Goal: Contribute content: Contribute content

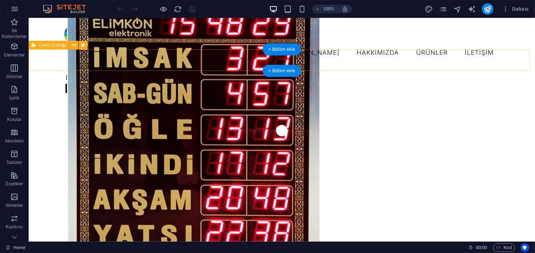
click at [195, 66] on div "Bizimle iletişime geçin Daha fazla bilgi" at bounding box center [281, 83] width 506 height 34
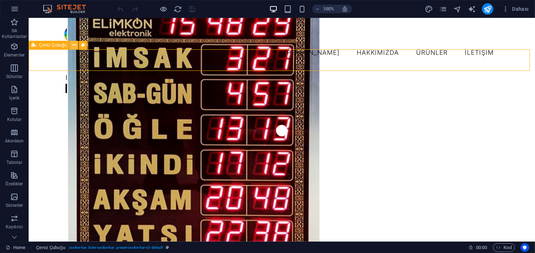
click at [77, 46] on button at bounding box center [74, 45] width 9 height 9
click at [74, 45] on icon at bounding box center [74, 46] width 4 height 8
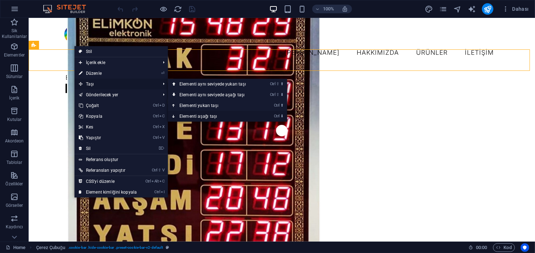
click at [217, 114] on link "Ctrl ⬇ Elementi aşağı taşı" at bounding box center [214, 116] width 92 height 11
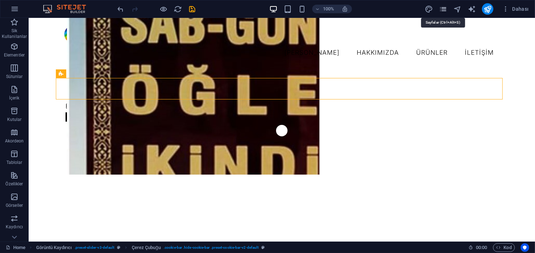
click at [445, 10] on icon "pages" at bounding box center [443, 9] width 8 height 8
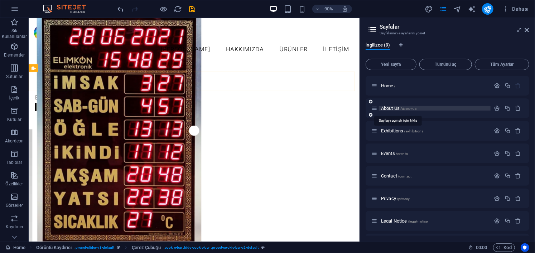
click at [390, 108] on span "About Us /about-us" at bounding box center [398, 108] width 35 height 5
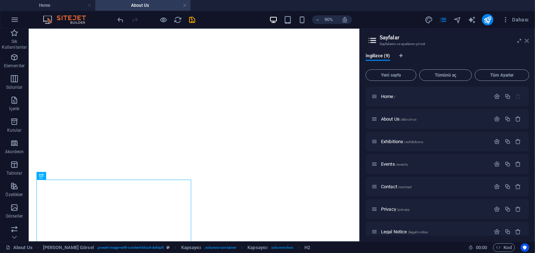
click at [527, 38] on icon at bounding box center [527, 41] width 4 height 6
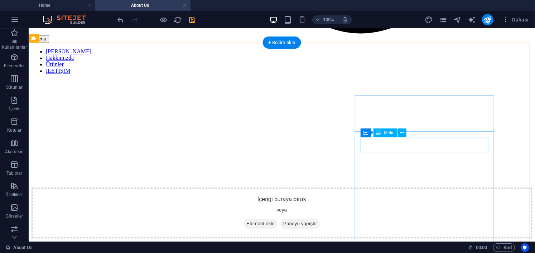
scroll to position [672, 0]
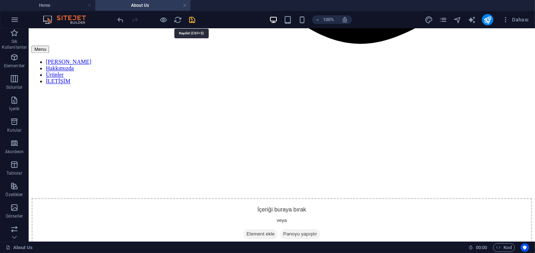
click at [191, 18] on icon "save" at bounding box center [192, 20] width 8 height 8
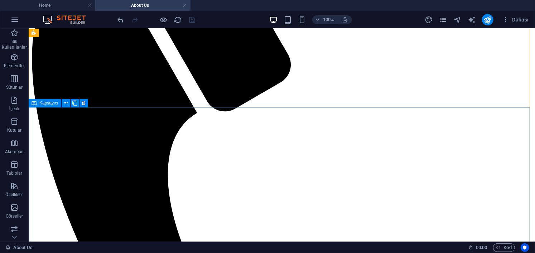
scroll to position [0, 0]
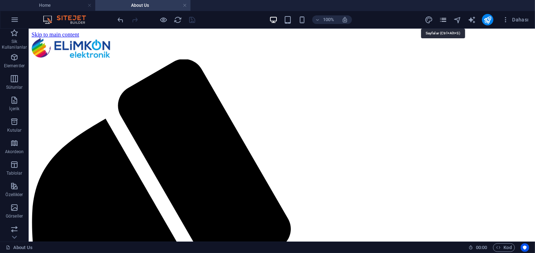
click at [446, 20] on icon "pages" at bounding box center [443, 20] width 8 height 8
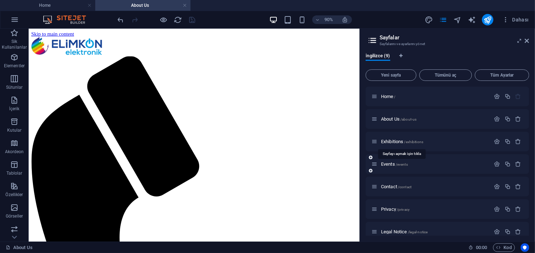
click at [393, 143] on span "Exhibitions /exhibitions" at bounding box center [402, 141] width 42 height 5
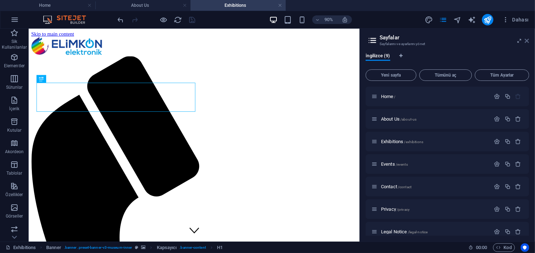
click at [528, 39] on icon at bounding box center [527, 41] width 4 height 6
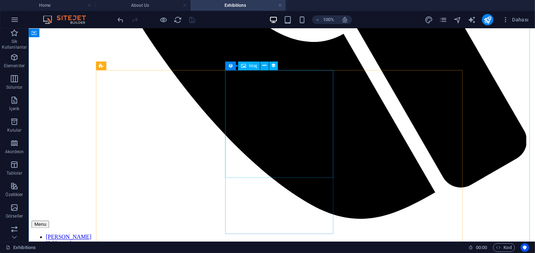
scroll to position [501, 0]
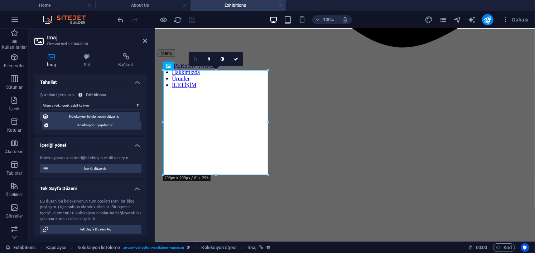
select select "exhibition-image"
click at [117, 168] on span "İçeriği düzenle" at bounding box center [95, 168] width 88 height 9
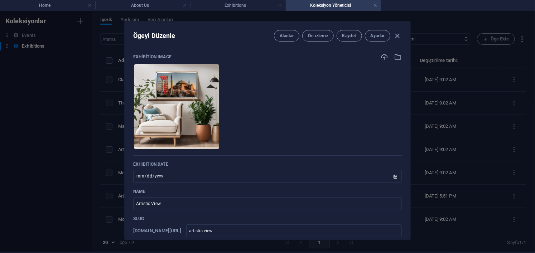
scroll to position [1, 0]
click at [171, 205] on input "Artistic View" at bounding box center [267, 203] width 269 height 13
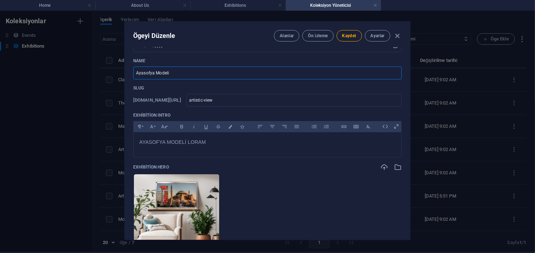
scroll to position [143, 0]
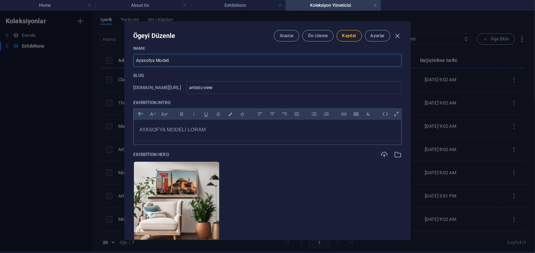
type input "Ayasofya Modeli"
click at [221, 130] on p "AYASOFYA MODELİ LORAM" at bounding box center [267, 130] width 256 height 8
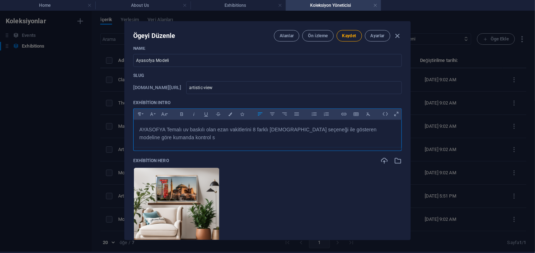
click at [396, 131] on div "AYASOFYA Temalı uv baskılı olan ezan vakitlerini 8 farklı [DEMOGRAPHIC_DATA] se…" at bounding box center [268, 134] width 268 height 28
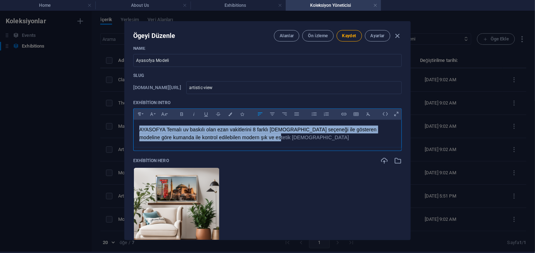
copy span "AYASOFYA Temalı uv baskılı olan ezan vakitlerini 8 farklı [DEMOGRAPHIC_DATA] se…"
click at [274, 143] on div "AYASOFYA Temalı uv baskılı olan ezan vakitlerini 8 farklı [DEMOGRAPHIC_DATA] se…" at bounding box center [268, 134] width 268 height 28
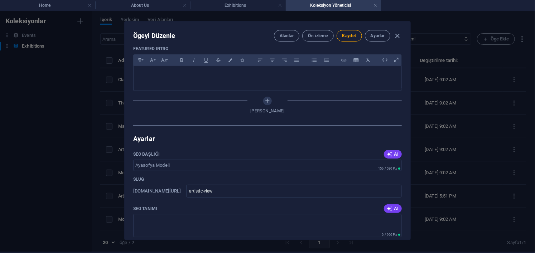
scroll to position [501, 0]
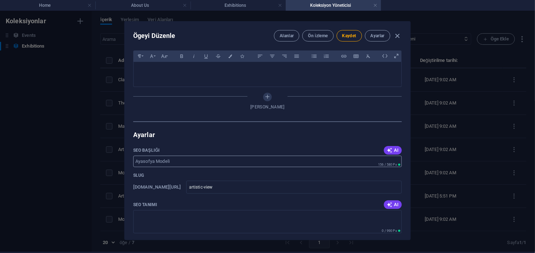
click at [174, 160] on input "SEO Başlığı" at bounding box center [267, 161] width 269 height 11
click at [177, 160] on input "SEO Başlığı" at bounding box center [267, 161] width 269 height 11
type input "a"
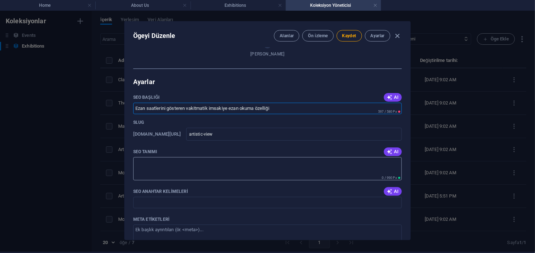
scroll to position [573, 0]
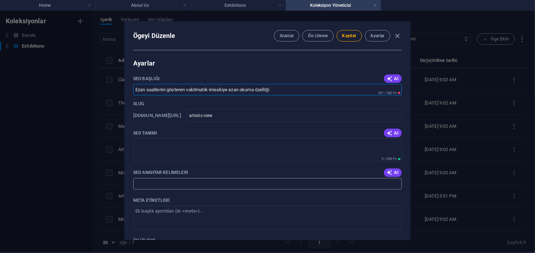
type input "Ezan saatlerini gösteren vakitmatik imsakiye ezan okuma özelliği"
click at [217, 183] on input "SEO Anahtar Kelimeleri" at bounding box center [267, 183] width 269 height 11
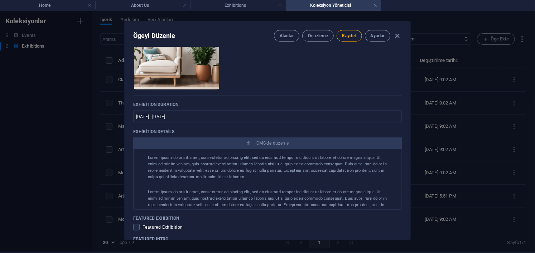
scroll to position [358, 0]
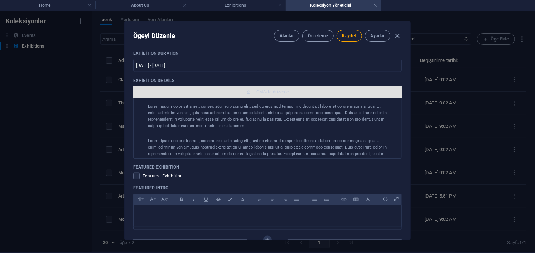
type input "ezan [DEMOGRAPHIC_DATA] vakit ezan vakitleri"
click at [293, 96] on button "CMS'de düzenle" at bounding box center [267, 91] width 269 height 11
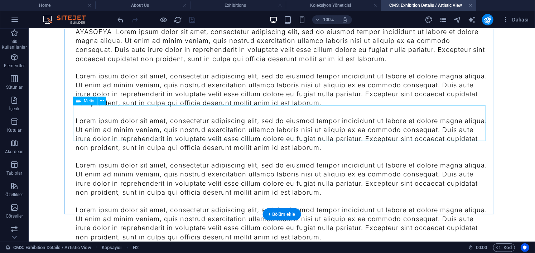
scroll to position [632, 0]
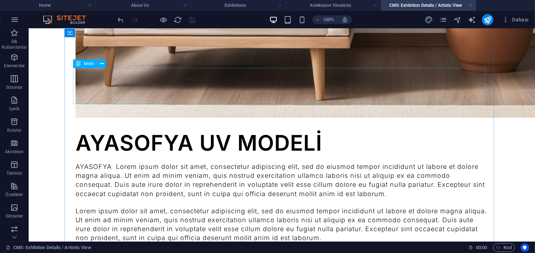
click at [159, 162] on div "AYASOFYA Lorem ipsum dolor sit amet, consectetur adipiscing elit, sed do eiusmo…" at bounding box center [281, 180] width 412 height 36
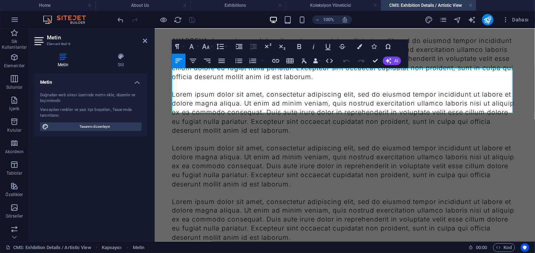
scroll to position [417, 0]
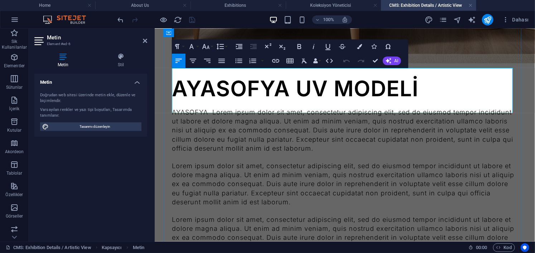
click at [235, 110] on p "AYASOFYA Lorem ipsum dolor sit amet, consectetur adipiscing elit, sed do eiusmo…" at bounding box center [344, 129] width 346 height 45
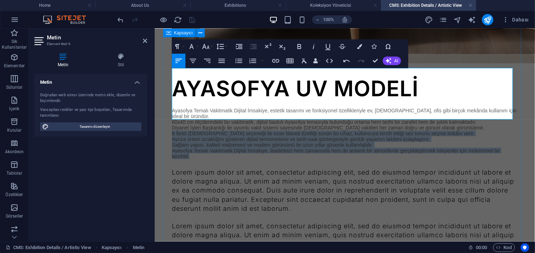
drag, startPoint x: 195, startPoint y: 117, endPoint x: 165, endPoint y: 92, distance: 38.9
click at [165, 92] on div "AYASOFYA UV MODELİ Ayasofya Temalı Vakitmatik Dijital İmsakiye, estetik tasarım…" at bounding box center [344, 48] width 363 height 816
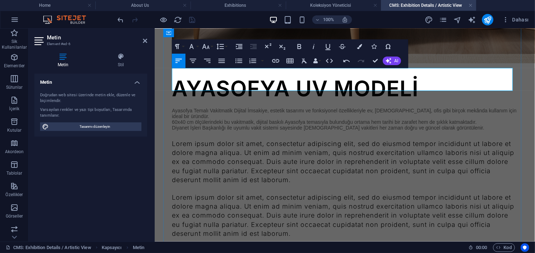
click at [462, 125] on p "Diyanet İşleri Başkanlığı ile uyumlu vakit sistemi sayesinde [DEMOGRAPHIC_DATA]…" at bounding box center [344, 128] width 346 height 6
click at [405, 139] on div "Lorem ipsum dolor sit amet, consectetur adipiscing elit, sed do eiusmod tempor …" at bounding box center [344, 161] width 346 height 45
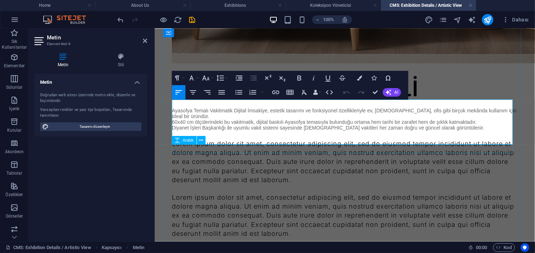
click at [263, 184] on div at bounding box center [344, 188] width 346 height 9
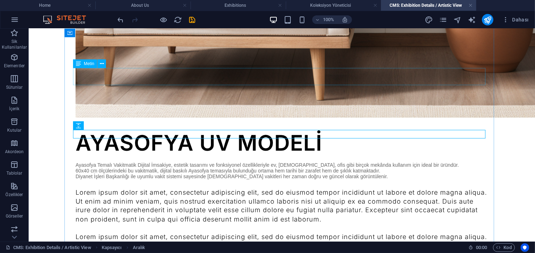
click at [128, 162] on div "Ayasofya Temalı Vakitmatik Dijital İmsakiye, estetik tasarımı ve fonksiyonel öz…" at bounding box center [281, 170] width 412 height 17
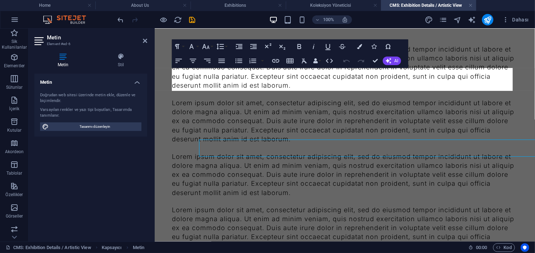
scroll to position [417, 0]
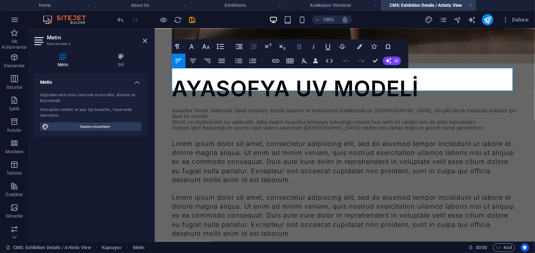
click at [300, 47] on icon "button" at bounding box center [300, 46] width 4 height 5
click at [299, 47] on icon "button" at bounding box center [299, 46] width 9 height 9
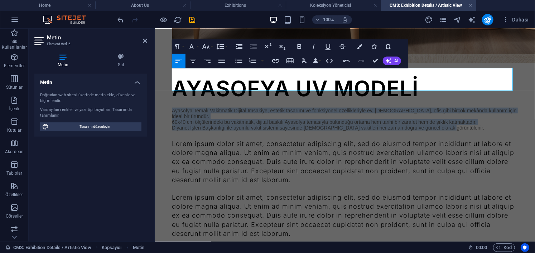
drag, startPoint x: 469, startPoint y: 88, endPoint x: 125, endPoint y: 64, distance: 344.9
click at [154, 64] on html "Skip to main content AYASOFYA UV MODELİ ​Ayasofya Temalı Vakitmatik Dijital İms…" at bounding box center [344, 33] width 380 height 845
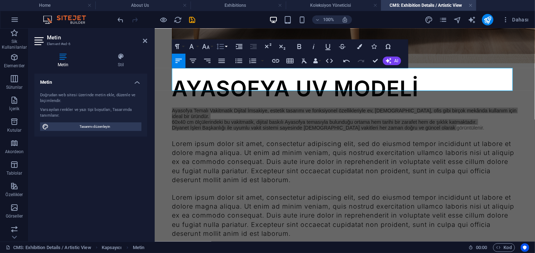
click at [223, 46] on icon "button" at bounding box center [221, 47] width 8 height 6
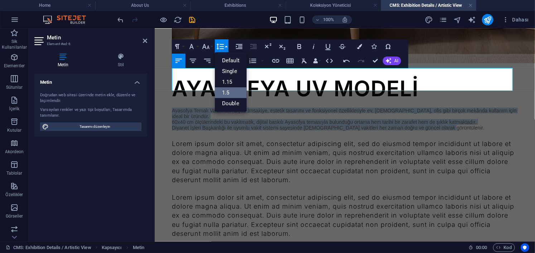
click at [237, 93] on link "1.5" at bounding box center [231, 92] width 32 height 11
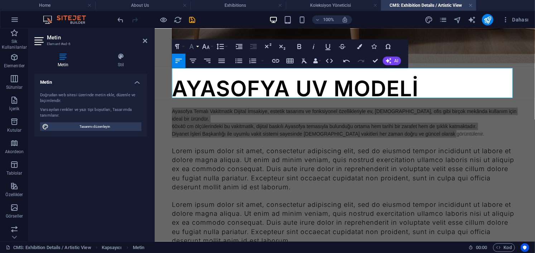
click at [193, 46] on icon "button" at bounding box center [191, 46] width 9 height 9
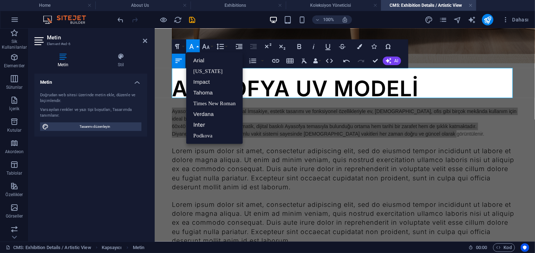
click at [193, 46] on icon "button" at bounding box center [191, 46] width 9 height 9
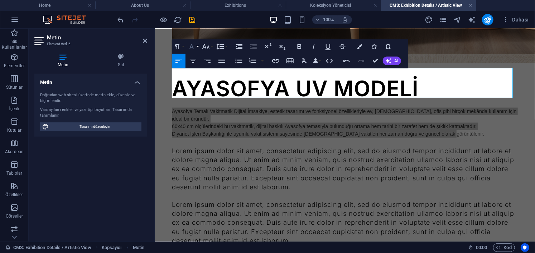
click at [193, 46] on icon "button" at bounding box center [191, 46] width 9 height 9
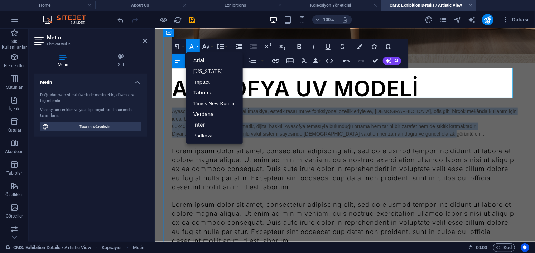
click at [289, 130] on p "Diyanet İşleri Başkanlığı ile uyumlu vakit sistemi sayesinde [DEMOGRAPHIC_DATA]…" at bounding box center [344, 134] width 346 height 8
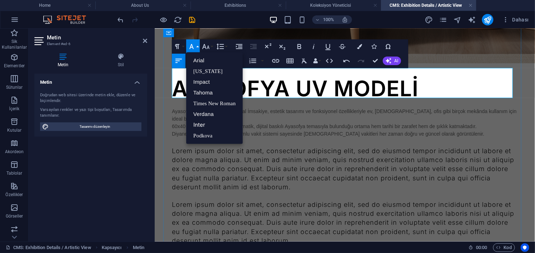
click at [301, 130] on p "Diyanet İşleri Başkanlığı ile uyumlu vakit sistemi sayesinde [DEMOGRAPHIC_DATA]…" at bounding box center [344, 134] width 346 height 8
click at [388, 130] on p "Diyanet İşleri Başkanlığı ile uyumlu vakit sistemi sayesinde [DEMOGRAPHIC_DATA]…" at bounding box center [344, 134] width 346 height 8
click at [376, 146] on div "Lorem ipsum dolor sit amet, consectetur adipiscing elit, sed do eiusmod tempor …" at bounding box center [344, 168] width 346 height 45
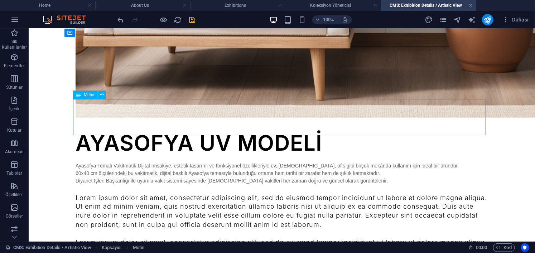
click at [236, 193] on div "Lorem ipsum dolor sit amet, consectetur adipiscing elit, sed do eiusmod tempor …" at bounding box center [281, 211] width 412 height 36
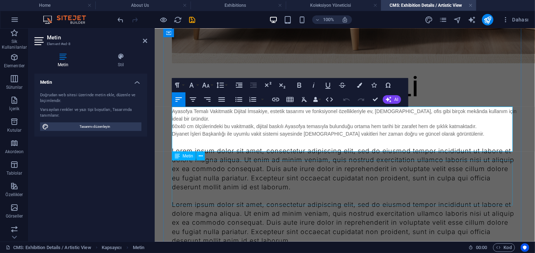
click at [301, 200] on div "Lorem ipsum dolor sit amet, consectetur adipiscing elit, sed do eiusmod tempor …" at bounding box center [344, 222] width 346 height 45
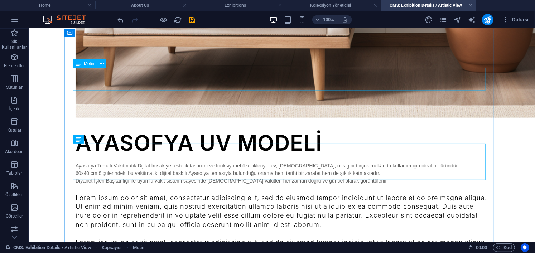
click at [223, 162] on div "Ayasofya Temalı Vakitmatik Dijital İmsakiye, estetik tasarımı ve fonksiyonel öz…" at bounding box center [281, 173] width 412 height 23
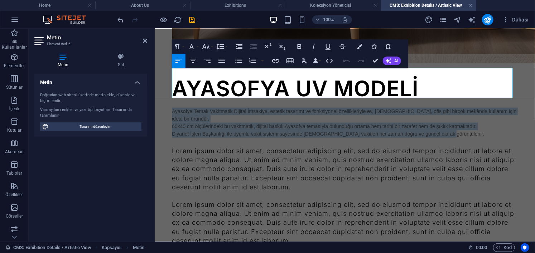
drag, startPoint x: 461, startPoint y: 92, endPoint x: 154, endPoint y: 74, distance: 308.1
click at [154, 74] on div "AYASOFYA UV MODELİ Ayasofya Temalı Vakitmatik Dijital İmsakiye, estetik tasarım…" at bounding box center [344, 37] width 380 height 852
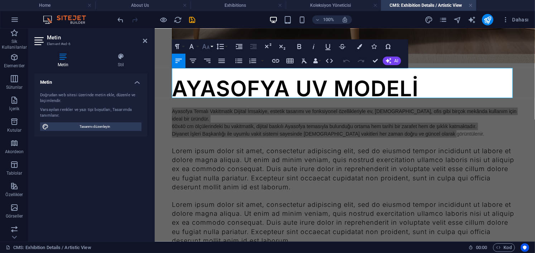
click at [208, 46] on icon "button" at bounding box center [206, 46] width 8 height 5
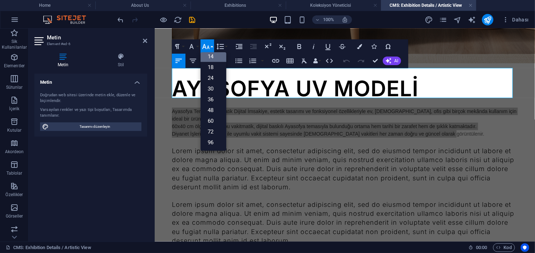
scroll to position [57, 0]
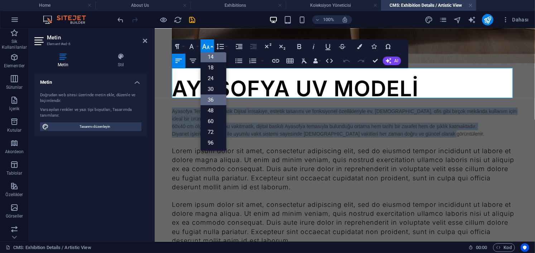
click at [216, 98] on link "36" at bounding box center [213, 100] width 26 height 11
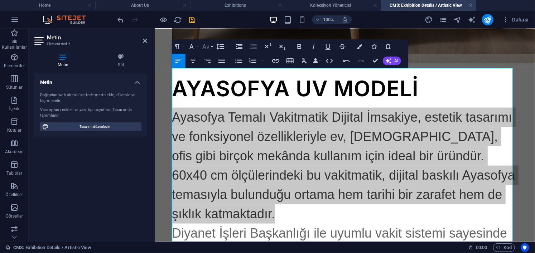
click at [207, 45] on icon "button" at bounding box center [206, 46] width 9 height 9
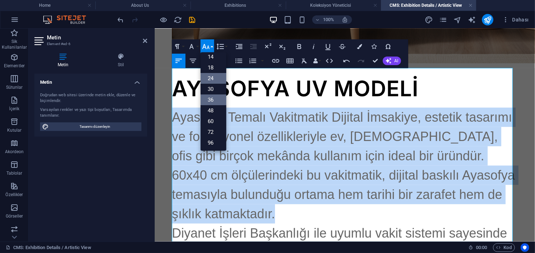
click at [214, 78] on link "24" at bounding box center [213, 78] width 26 height 11
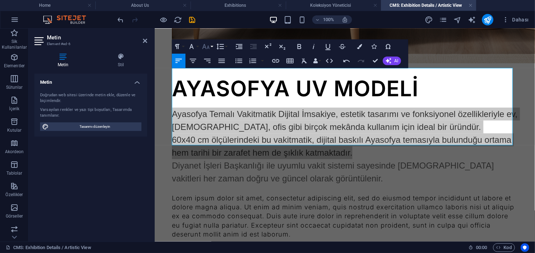
click at [208, 48] on icon "button" at bounding box center [206, 46] width 9 height 9
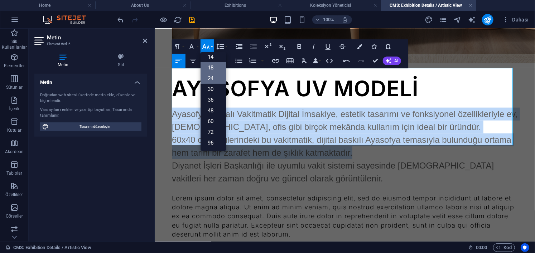
click at [217, 68] on link "18" at bounding box center [213, 67] width 26 height 11
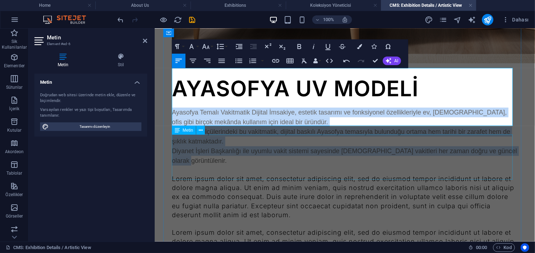
click at [243, 174] on div "Lorem ipsum dolor sit amet, consectetur adipiscing elit, sed do eiusmod tempor …" at bounding box center [344, 196] width 346 height 45
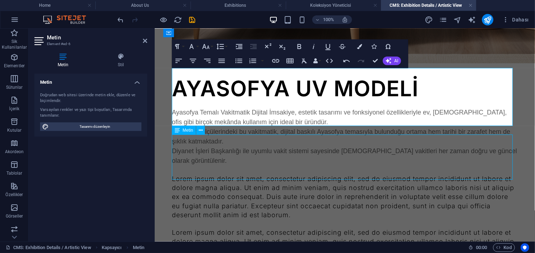
scroll to position [489, 0]
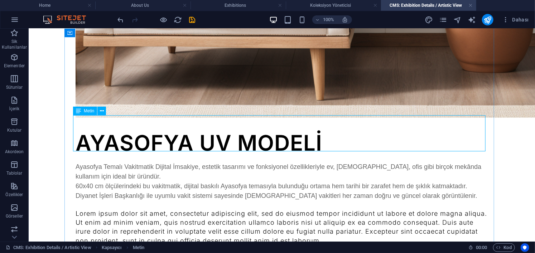
click at [179, 209] on div "Lorem ipsum dolor sit amet, consectetur adipiscing elit, sed do eiusmod tempor …" at bounding box center [281, 227] width 412 height 36
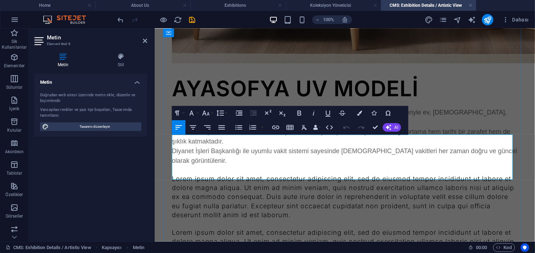
click at [204, 174] on p "Lorem ipsum dolor sit amet, consectetur adipiscing elit, sed do eiusmod tempor …" at bounding box center [344, 196] width 346 height 45
click at [197, 107] on div "Ayasofya Temalı Vakitmatik Dijital İmsakiye, estetik tasarımı ve fonksiyonel öz…" at bounding box center [344, 136] width 346 height 58
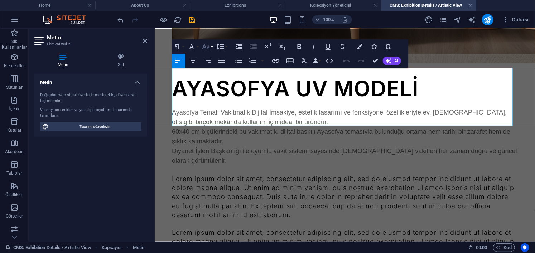
click at [207, 44] on icon "button" at bounding box center [206, 46] width 9 height 9
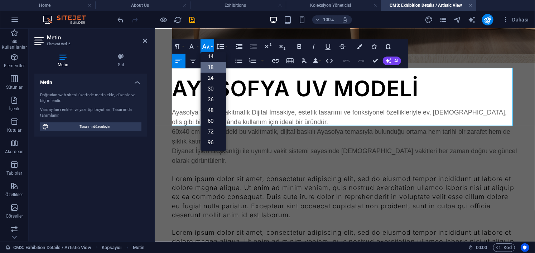
scroll to position [57, 0]
click at [214, 77] on link "24" at bounding box center [213, 78] width 26 height 11
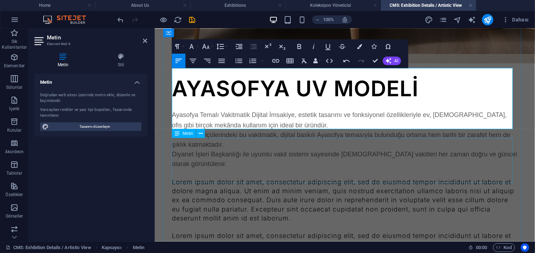
click at [237, 177] on div "Lorem ipsum dolor sit amet, consectetur adipiscing elit, sed do eiusmod tempor …" at bounding box center [344, 199] width 346 height 45
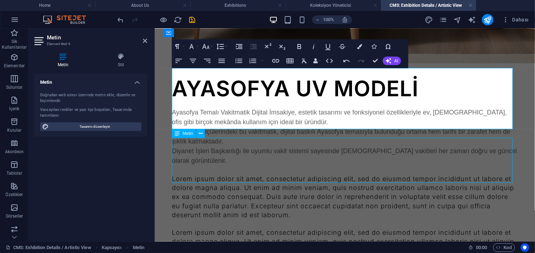
scroll to position [489, 0]
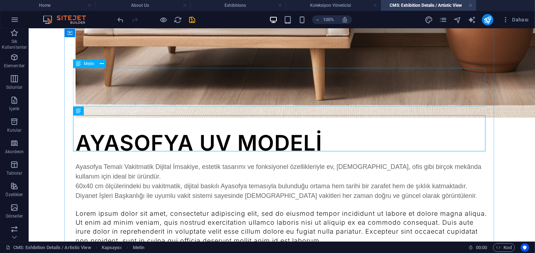
click at [112, 162] on div "Ayasofya Temalı Vakitmatik Dijital İmsakiye, estetik tasarımı ve fonksiyonel öz…" at bounding box center [281, 181] width 412 height 39
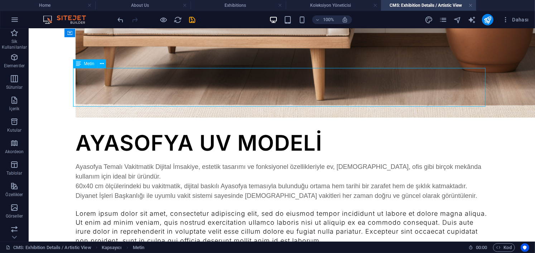
click at [112, 162] on div "Ayasofya Temalı Vakitmatik Dijital İmsakiye, estetik tasarımı ve fonksiyonel öz…" at bounding box center [281, 181] width 412 height 39
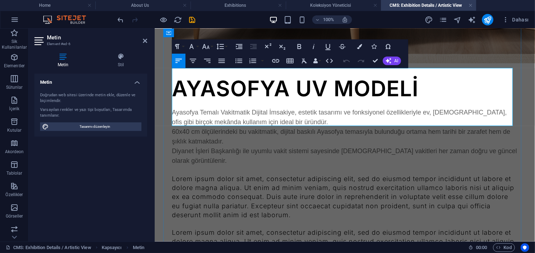
click at [304, 107] on p "Ayasofya Temalı Vakitmatik Dijital İmsakiye, estetik tasarımı ve fonksiyonel öz…" at bounding box center [344, 116] width 346 height 19
click at [314, 174] on div "Lorem ipsum dolor sit amet, consectetur adipiscing elit, sed do eiusmod tempor …" at bounding box center [344, 196] width 346 height 45
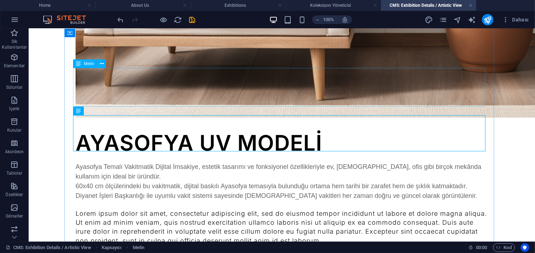
click at [142, 162] on div "Ayasofya Temalı Vakitmatik Dijital İmsakiye, estetik tasarımı ve fonksiyonel öz…" at bounding box center [281, 181] width 412 height 39
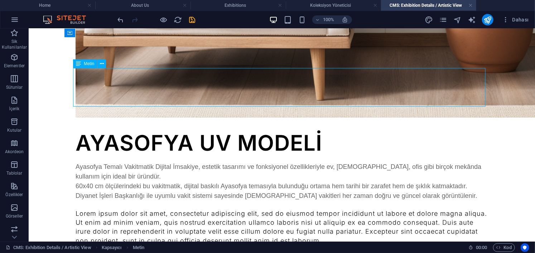
click at [142, 162] on div "Ayasofya Temalı Vakitmatik Dijital İmsakiye, estetik tasarımı ve fonksiyonel öz…" at bounding box center [281, 181] width 412 height 39
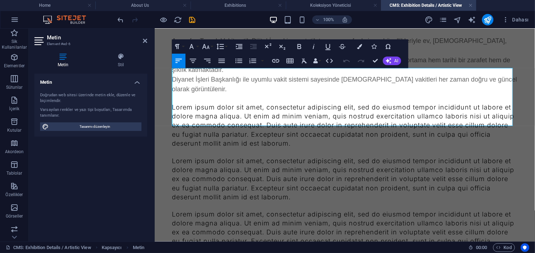
scroll to position [417, 0]
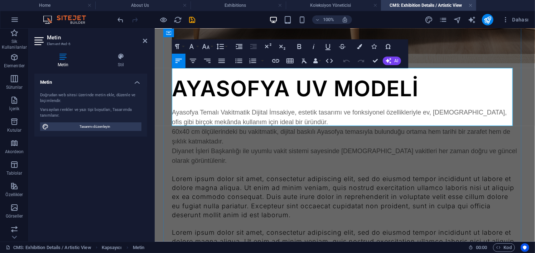
click at [258, 108] on span "Ayasofya Temalı Vakitmatik Dijital İmsakiye, estetik tasarımı ve fonksiyonel öz…" at bounding box center [338, 116] width 335 height 17
click at [256, 174] on div "Lorem ipsum dolor sit amet, consectetur adipiscing elit, sed do eiusmod tempor …" at bounding box center [344, 196] width 346 height 45
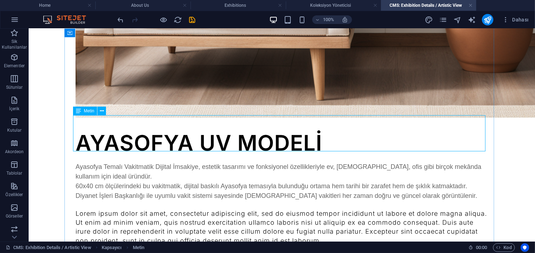
click at [170, 209] on div "Lorem ipsum dolor sit amet, consectetur adipiscing elit, sed do eiusmod tempor …" at bounding box center [281, 227] width 412 height 36
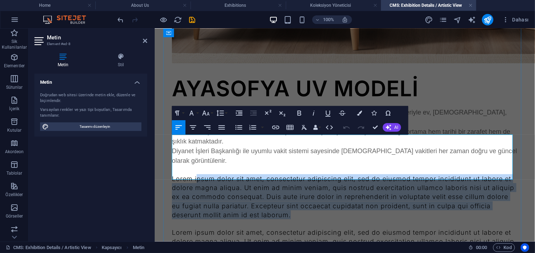
drag, startPoint x: 359, startPoint y: 173, endPoint x: 198, endPoint y: 140, distance: 164.9
click at [198, 174] on p "Lorem ipsum dolor sit amet, consectetur adipiscing elit, sed do eiusmod tempor …" at bounding box center [344, 196] width 346 height 45
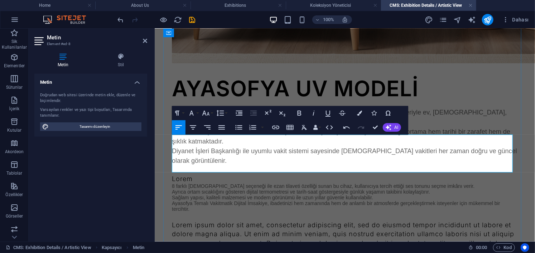
click at [198, 174] on p "Lorem" at bounding box center [344, 178] width 346 height 9
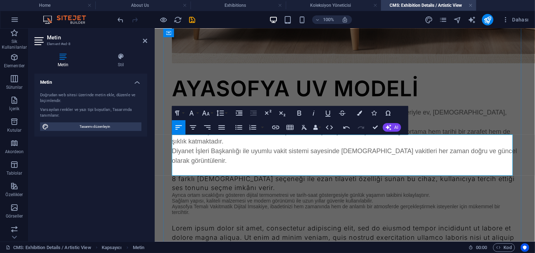
click at [173, 192] on p "Ayrıca ortam sıcaklığını gösteren dijital termometresi ve tarih-saat göstergesi…" at bounding box center [344, 195] width 346 height 6
click at [175, 192] on p "Ayrıca ortam sıcaklığını gösteren dijital termometresi ve tarih-saat göstergesi…" at bounding box center [344, 195] width 346 height 6
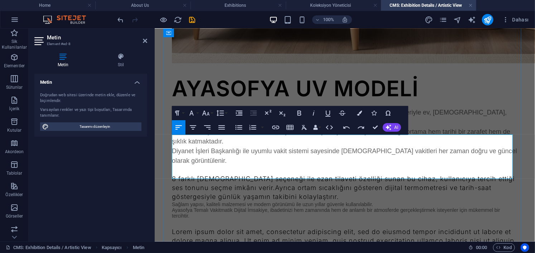
click at [173, 201] on p "Sağlam yapısı, kaliteli malzemesi ve modern görünümü ile uzun yıllar güvenle ku…" at bounding box center [344, 204] width 346 height 6
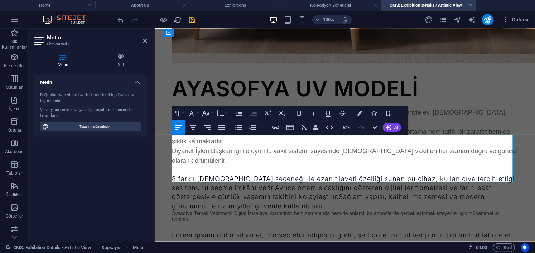
click at [173, 210] on p "Ayasofya Temalı Vakitmatik Dijital İmsakiye, ibadetinizi hem zamanında hem de a…" at bounding box center [344, 215] width 346 height 11
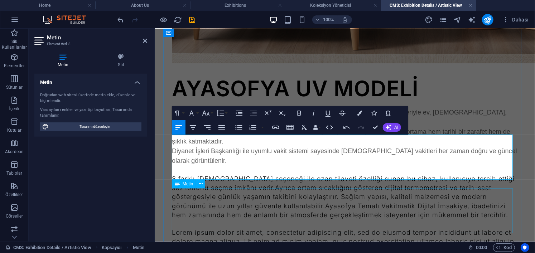
click at [226, 228] on div "Lorem ipsum dolor sit amet, consectetur adipiscing elit, sed do eiusmod tempor …" at bounding box center [344, 250] width 346 height 45
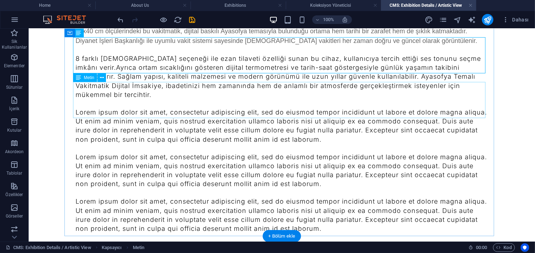
scroll to position [572, 0]
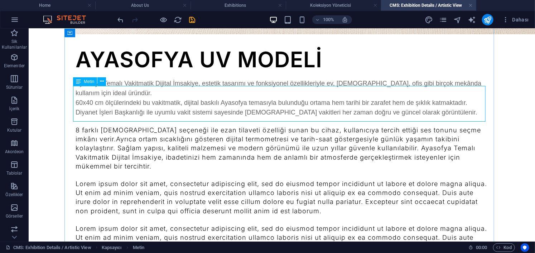
click at [164, 179] on div "Lorem ipsum dolor sit amet, consectetur adipiscing elit, sed do eiusmod tempor …" at bounding box center [281, 197] width 412 height 36
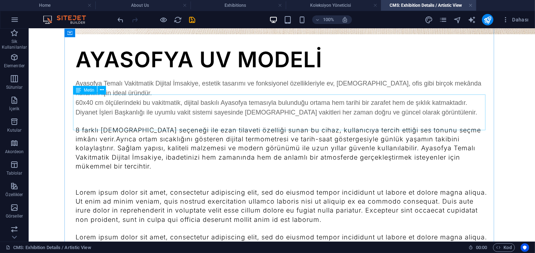
click at [161, 188] on div "Lorem ipsum dolor sit amet, consectetur adipiscing elit, sed do eiusmod tempor …" at bounding box center [281, 206] width 412 height 36
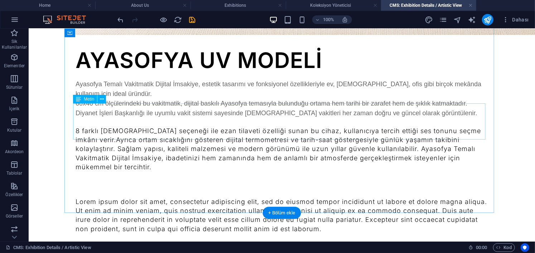
click at [158, 197] on div "Lorem ipsum dolor sit amet, consectetur adipiscing elit, sed do eiusmod tempor …" at bounding box center [281, 215] width 412 height 36
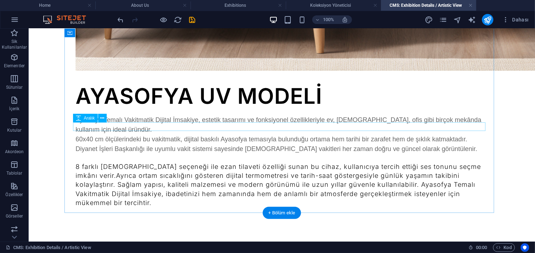
click at [126, 216] on div at bounding box center [281, 220] width 412 height 9
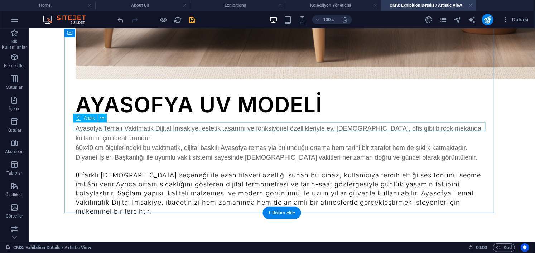
click at [120, 216] on div at bounding box center [281, 220] width 412 height 9
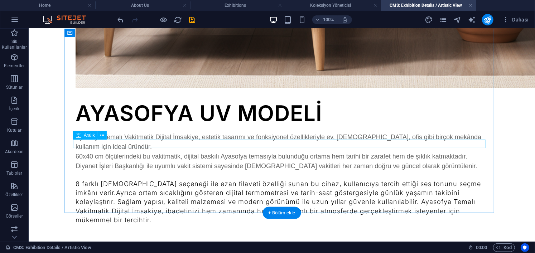
click at [120, 233] on div at bounding box center [281, 237] width 412 height 9
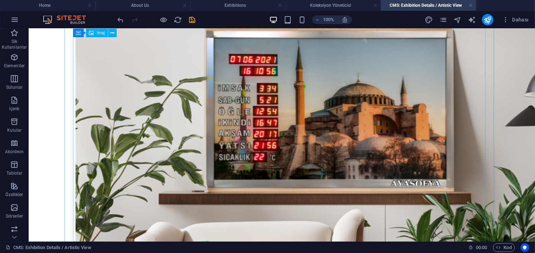
scroll to position [0, 0]
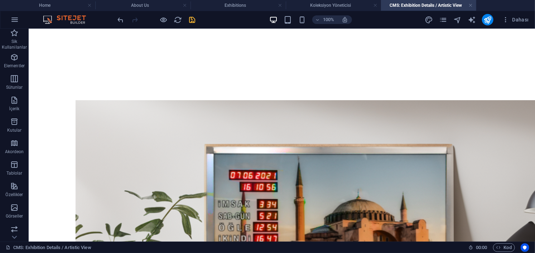
click at [193, 17] on icon "save" at bounding box center [192, 20] width 8 height 8
click at [341, 3] on h4 "Koleksiyon Yöneticisi" at bounding box center [333, 5] width 95 height 8
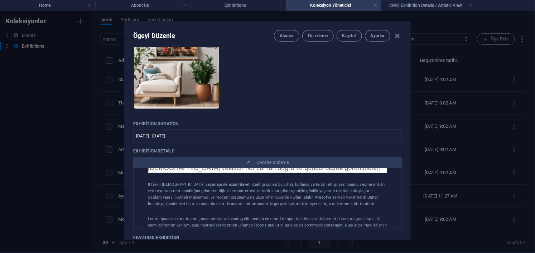
scroll to position [286, 0]
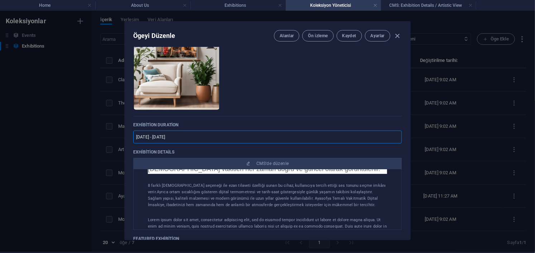
click at [187, 135] on input "[DATE] - [DATE]" at bounding box center [267, 137] width 269 height 13
drag, startPoint x: 190, startPoint y: 136, endPoint x: 115, endPoint y: 132, distance: 74.9
click at [115, 132] on div "Ögeyi Düzenle [PERSON_NAME] izleme Kaydet Ayarlar Exhibition Image Anında yükle…" at bounding box center [267, 131] width 535 height 242
type input "Detaylı Bilgi"
click at [346, 38] on span "Kaydet" at bounding box center [349, 36] width 14 height 6
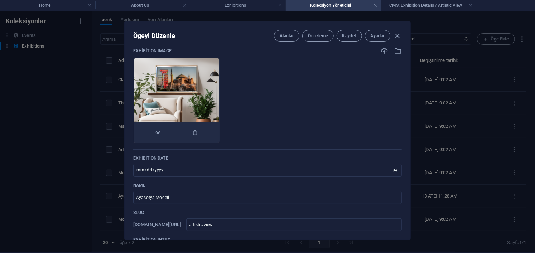
scroll to position [0, 0]
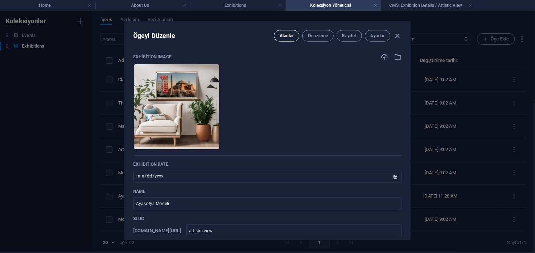
click at [285, 37] on span "Alanlar" at bounding box center [287, 36] width 14 height 6
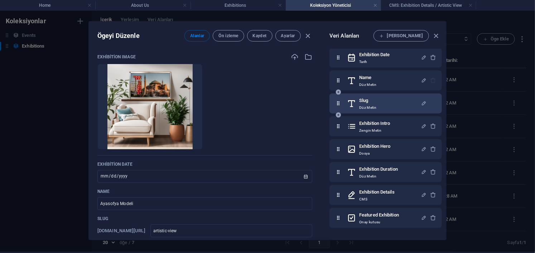
scroll to position [52, 0]
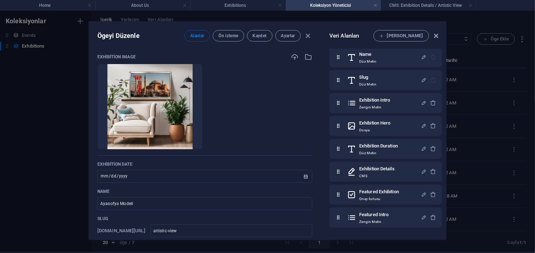
click at [438, 37] on icon "button" at bounding box center [436, 36] width 8 height 8
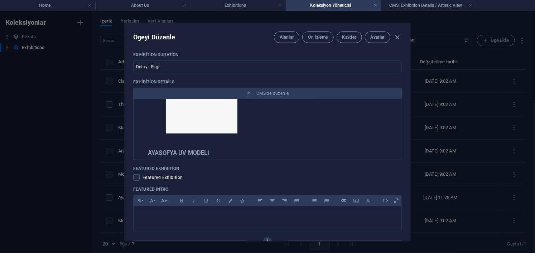
scroll to position [0, 0]
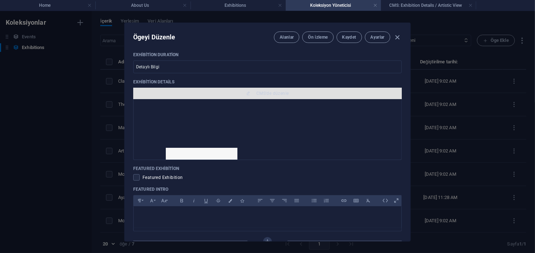
click at [281, 93] on span "CMS'de düzenle" at bounding box center [272, 94] width 33 height 6
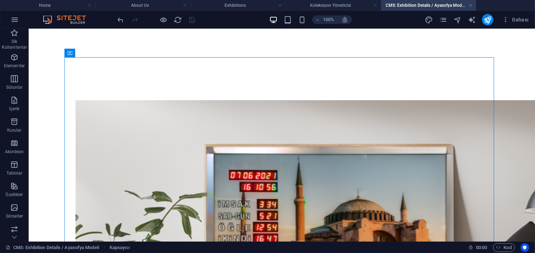
click at [349, 4] on h4 "Koleksiyon Yöneticisi" at bounding box center [333, 5] width 95 height 8
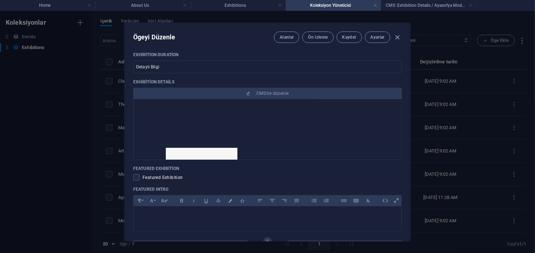
scroll to position [72, 0]
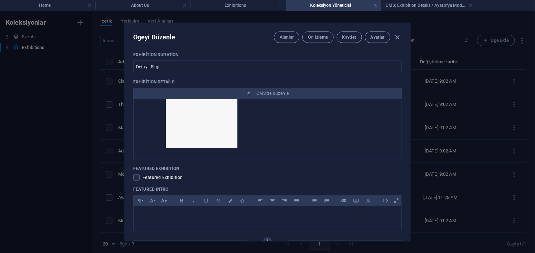
click at [211, 117] on img at bounding box center [201, 112] width 107 height 72
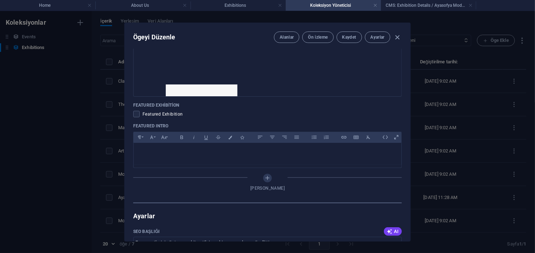
scroll to position [430, 0]
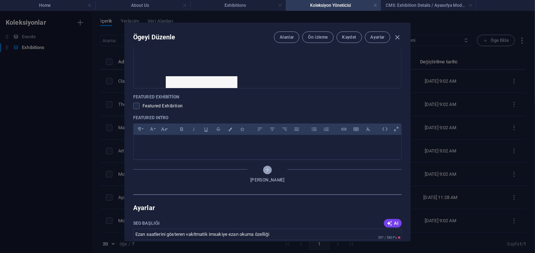
click at [265, 170] on icon "Alan Ekle" at bounding box center [268, 170] width 6 height 6
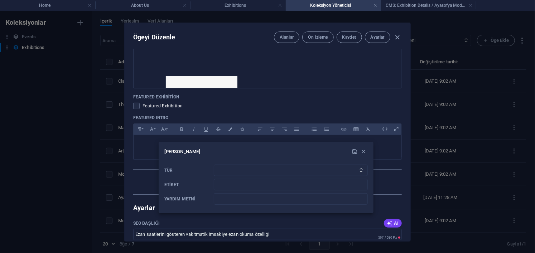
scroll to position [1, 0]
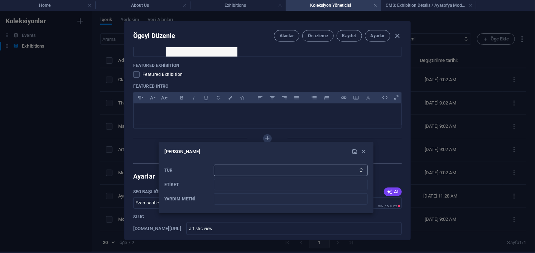
click at [232, 170] on select "Düz Metin Bağlantı CMS Zengin Metin Dosya Çoklu Dosyalar Onay kutusu Seçim Tari…" at bounding box center [291, 170] width 154 height 11
select select "link"
click at [214, 165] on select "Düz Metin Bağlantı CMS Zengin Metin Dosya Çoklu Dosyalar Onay kutusu Seçim Tari…" at bounding box center [291, 170] width 154 height 11
click at [231, 181] on input "Etiket" at bounding box center [291, 184] width 154 height 11
type input "Ana"
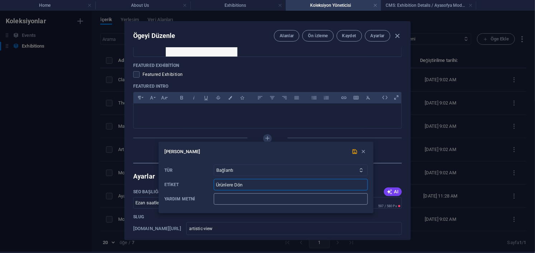
type input "Ürünlere Dön"
click at [252, 197] on input "Yardım metni" at bounding box center [291, 198] width 154 height 11
click at [354, 153] on icon "submit" at bounding box center [355, 152] width 6 height 6
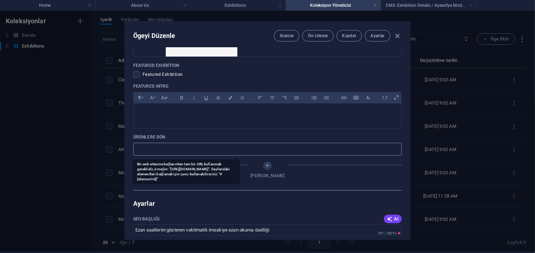
click at [221, 150] on input "text" at bounding box center [267, 149] width 269 height 13
paste input "[URL][DOMAIN_NAME]"
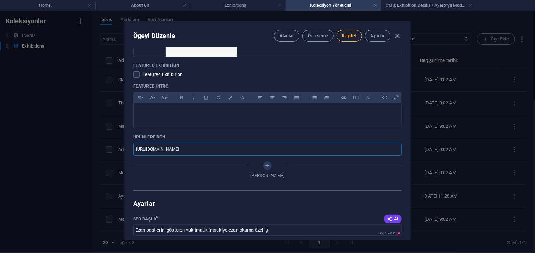
type input "[URL][DOMAIN_NAME]"
click at [348, 37] on span "Kaydet" at bounding box center [349, 36] width 14 height 6
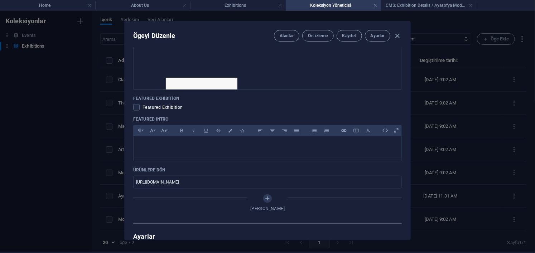
scroll to position [388, 0]
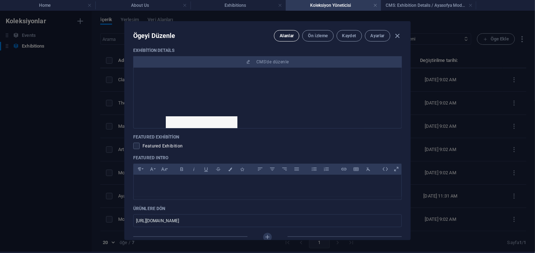
click at [287, 40] on button "Alanlar" at bounding box center [286, 35] width 25 height 11
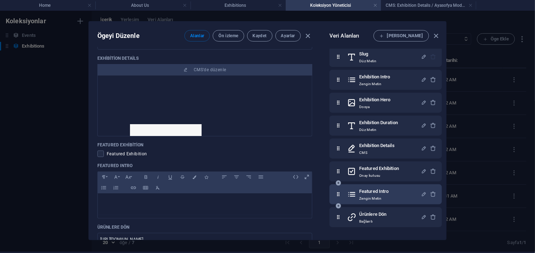
scroll to position [74, 0]
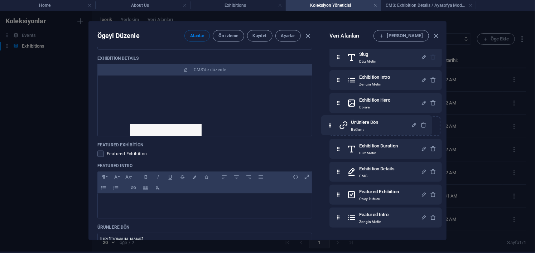
drag, startPoint x: 337, startPoint y: 216, endPoint x: 330, endPoint y: 125, distance: 90.9
click at [330, 125] on div "Exhibition Image Dosya Exhibition Date Tarih Name Düz [PERSON_NAME] Düz [PERSON…" at bounding box center [385, 103] width 112 height 249
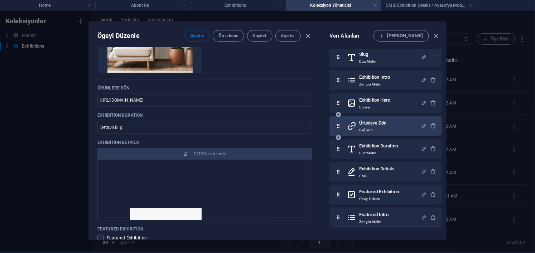
scroll to position [346, 0]
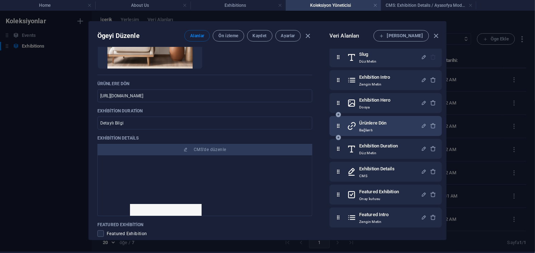
click at [383, 127] on p "Bağlantı" at bounding box center [372, 130] width 27 height 6
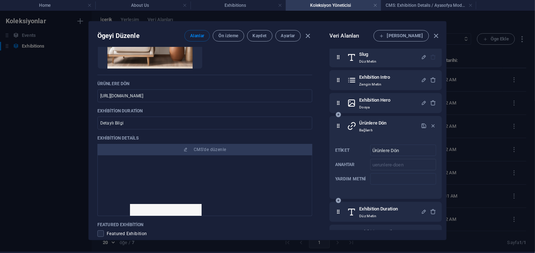
click at [383, 127] on p "Bağlantı" at bounding box center [372, 130] width 27 height 6
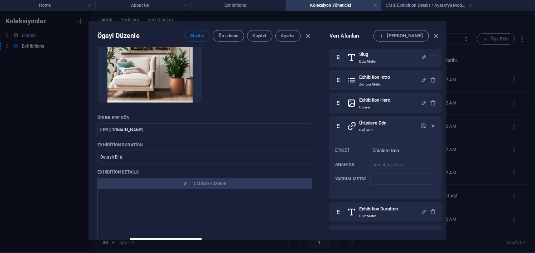
scroll to position [322, 0]
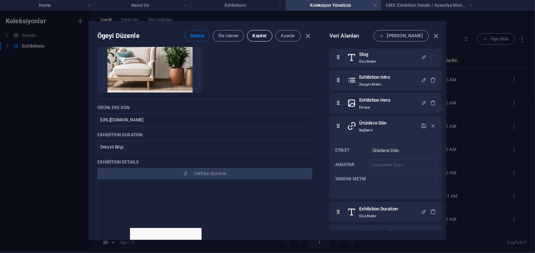
click at [261, 39] on button "Kaydet" at bounding box center [259, 35] width 25 height 11
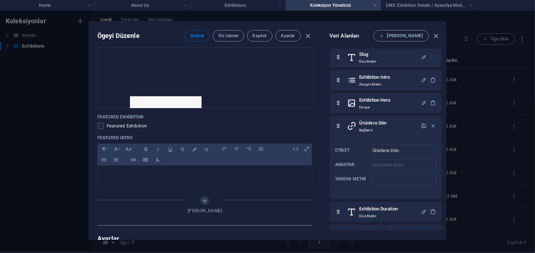
scroll to position [465, 0]
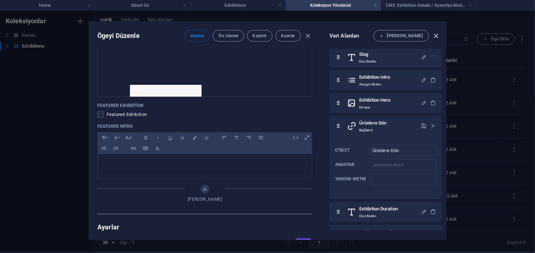
click at [437, 37] on icon "button" at bounding box center [436, 36] width 8 height 8
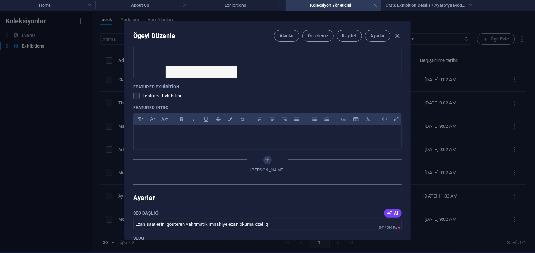
scroll to position [454, 0]
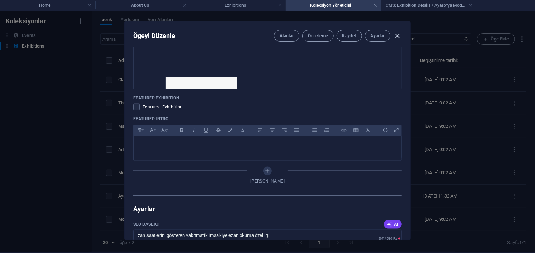
click at [396, 35] on icon "button" at bounding box center [397, 36] width 8 height 8
type input "[DATE]"
type input "artistic-view"
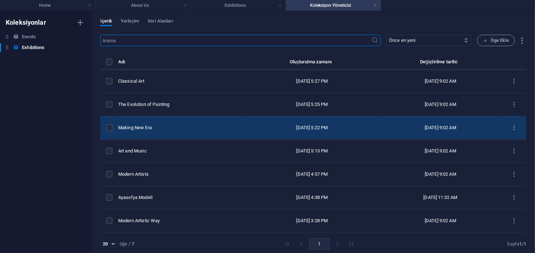
scroll to position [0, 0]
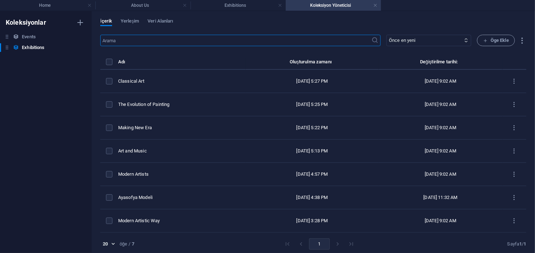
click at [134, 17] on div "İçerik Yerleşim Veri Alanları ​ Önce en yeni Önce en eski Son düzenlenme Exhibi…" at bounding box center [313, 132] width 443 height 242
click at [133, 20] on span "Yerleşim" at bounding box center [130, 22] width 18 height 10
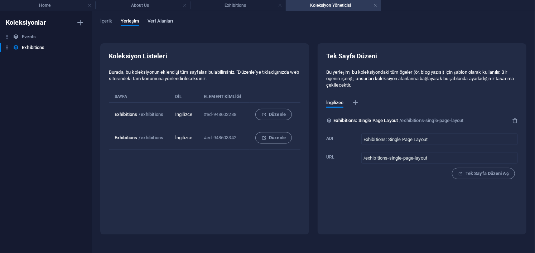
click at [160, 21] on span "Veri Alanları" at bounding box center [160, 22] width 25 height 10
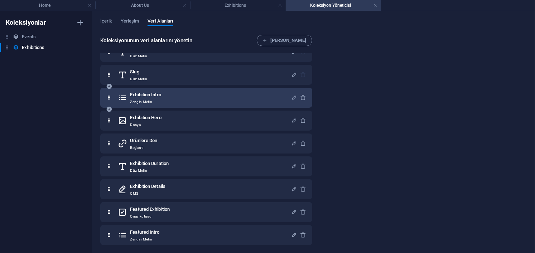
scroll to position [62, 0]
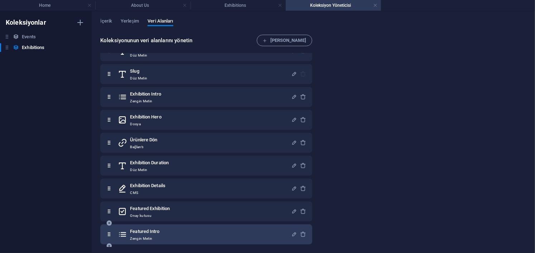
click at [164, 230] on div "Featured Intro Zengin Metin" at bounding box center [204, 234] width 173 height 14
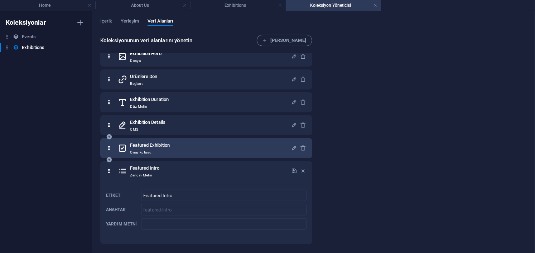
scroll to position [125, 0]
click at [175, 149] on div "Featured Exhibition [PERSON_NAME]" at bounding box center [204, 148] width 173 height 14
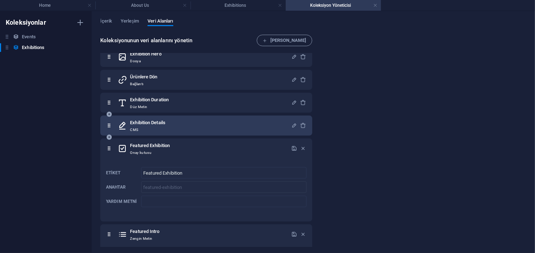
click at [176, 129] on div "Exhibition Details CMS" at bounding box center [204, 126] width 173 height 14
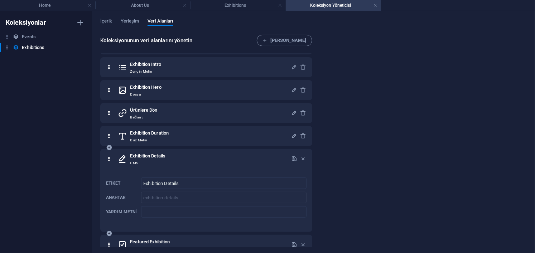
scroll to position [54, 0]
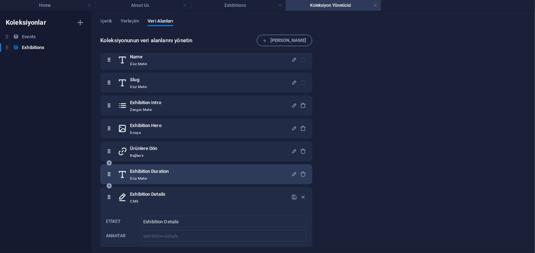
click at [169, 176] on p "Düz Metin" at bounding box center [149, 179] width 39 height 6
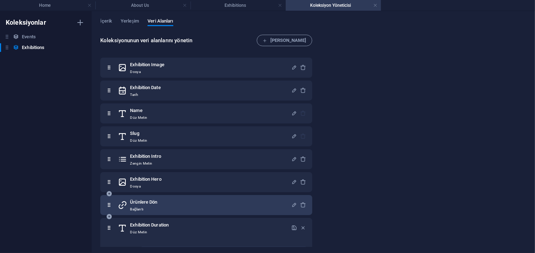
scroll to position [0, 0]
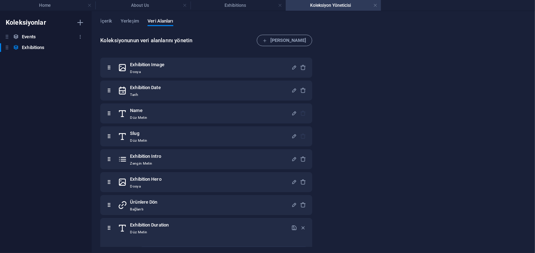
click at [28, 33] on h6 "Events" at bounding box center [29, 37] width 14 height 9
click at [42, 48] on h6 "Exhibitions" at bounding box center [33, 47] width 23 height 9
click at [223, 7] on h4 "Exhibitions" at bounding box center [237, 5] width 95 height 8
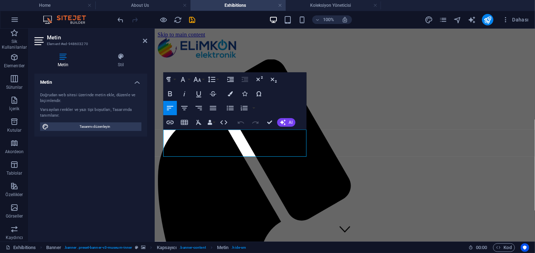
drag, startPoint x: 241, startPoint y: 154, endPoint x: 145, endPoint y: 127, distance: 99.4
click at [230, 95] on icon "button" at bounding box center [230, 93] width 5 height 5
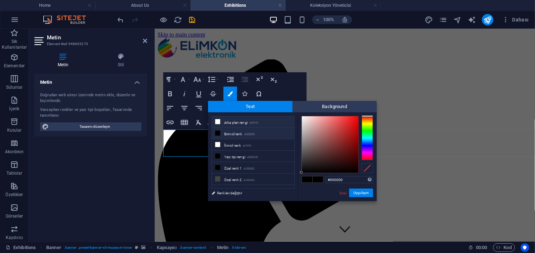
click at [230, 122] on li "Arka plan rengi #ffffff" at bounding box center [253, 121] width 82 height 11
type input "#ffffff"
click at [362, 193] on button "Uygulayın" at bounding box center [361, 193] width 24 height 9
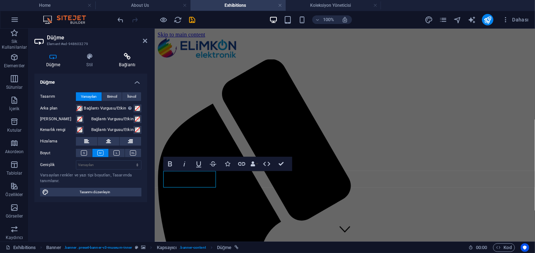
click at [128, 63] on h4 "Bağlantı" at bounding box center [127, 60] width 40 height 15
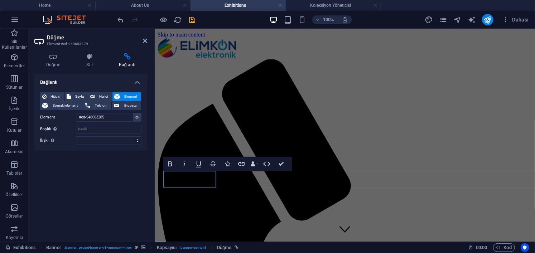
click at [120, 178] on div "Bağlantı Hiçbiri Sayfa Harici Element Sonraki element Telefon E-posta Sayfa Hom…" at bounding box center [90, 155] width 113 height 162
click at [146, 42] on icon at bounding box center [145, 41] width 4 height 6
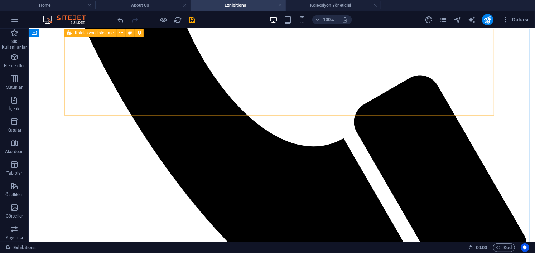
scroll to position [394, 0]
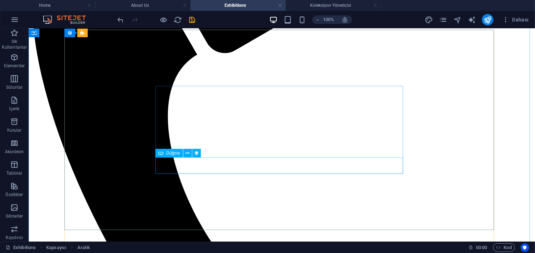
scroll to position [215, 0]
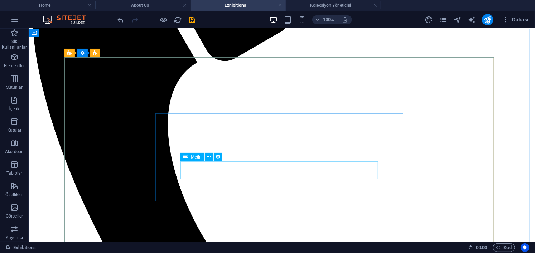
select select "featured-intro"
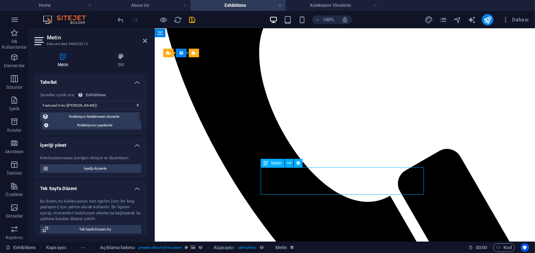
drag, startPoint x: 335, startPoint y: 190, endPoint x: 310, endPoint y: 187, distance: 25.7
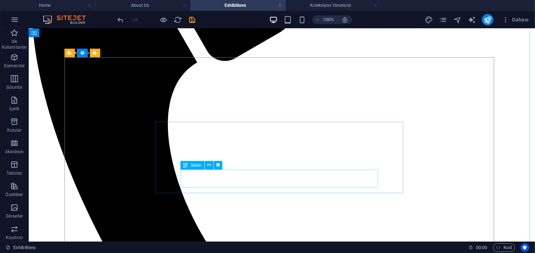
select select "featured-intro"
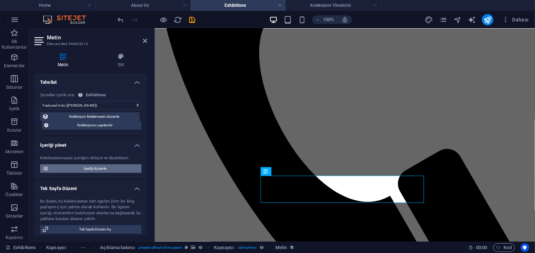
click at [107, 169] on span "İçeriği düzenle" at bounding box center [95, 168] width 88 height 9
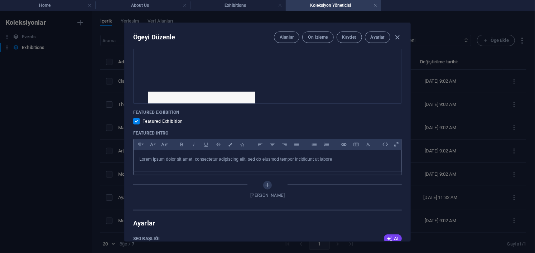
scroll to position [430, 0]
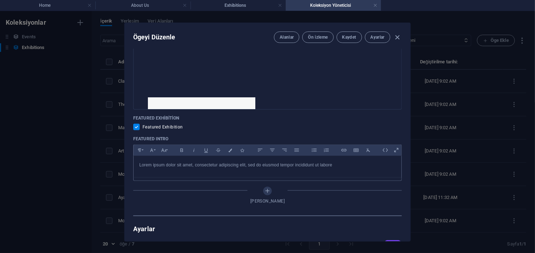
click at [343, 162] on p "Lorem ipsum dolor sit amet, consectetur adipiscing elit, sed do eiusmod tempor …" at bounding box center [267, 165] width 256 height 7
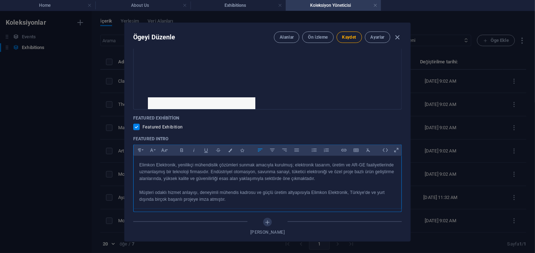
scroll to position [2815, 0]
click at [354, 129] on div "Featured Exhibition" at bounding box center [267, 127] width 269 height 6
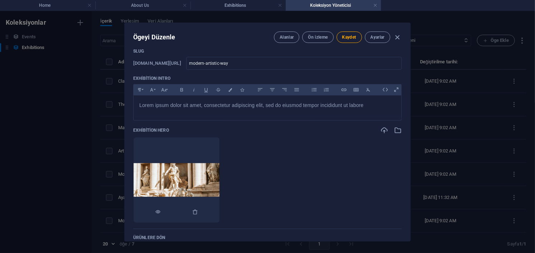
scroll to position [179, 0]
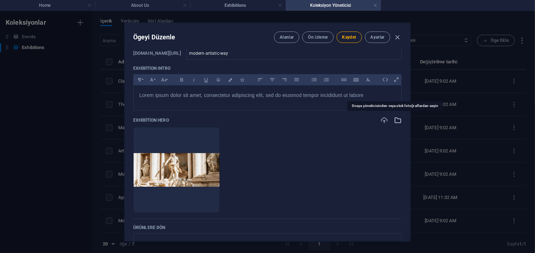
click at [394, 122] on icon "button" at bounding box center [398, 120] width 8 height 8
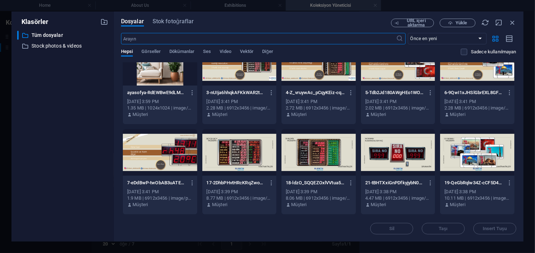
scroll to position [0, 0]
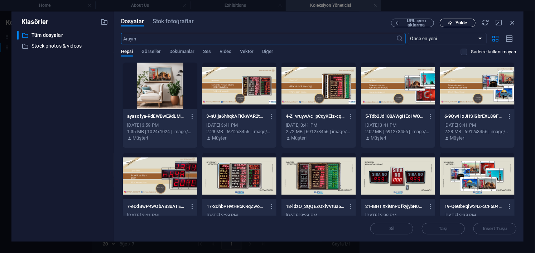
click at [455, 24] on span "Yükle" at bounding box center [460, 23] width 11 height 4
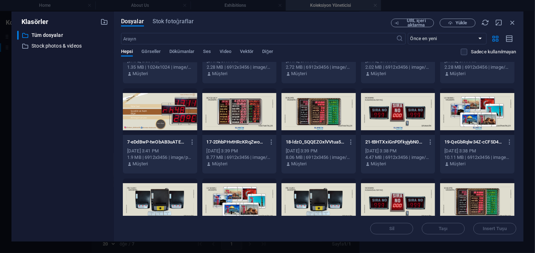
scroll to position [72, 0]
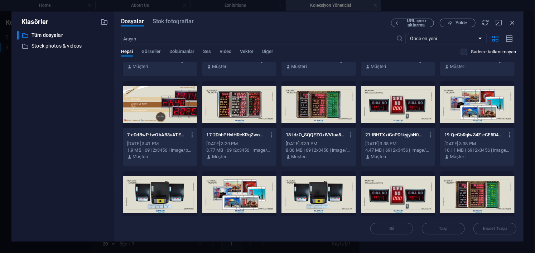
click at [246, 116] on div at bounding box center [239, 104] width 74 height 47
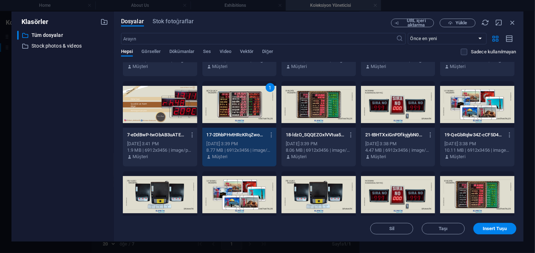
click at [491, 230] on span "Insert Tuşu" at bounding box center [495, 229] width 24 height 4
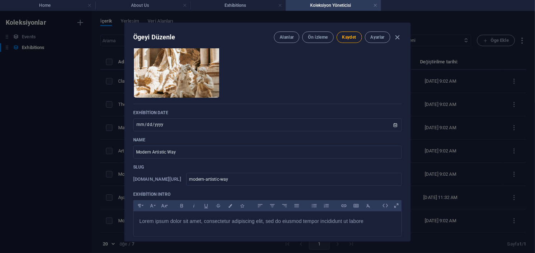
scroll to position [0, 0]
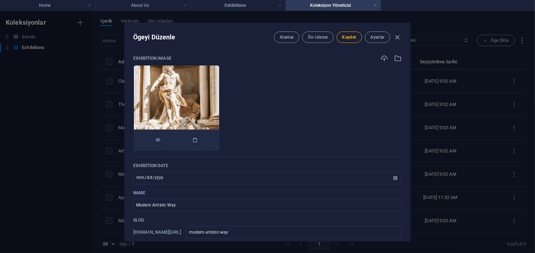
click at [219, 87] on img at bounding box center [176, 108] width 85 height 85
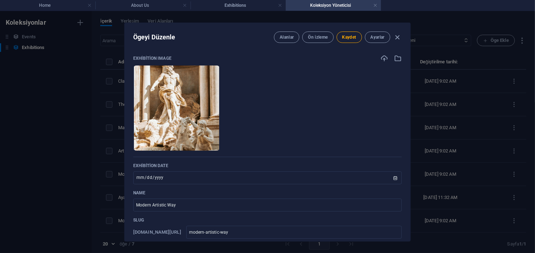
click at [400, 61] on div "Exhibition Image Anında yüklemek için dosyaları buraya bırakın Exhibition Date …" at bounding box center [268, 145] width 286 height 193
click at [397, 61] on icon "button" at bounding box center [398, 58] width 8 height 8
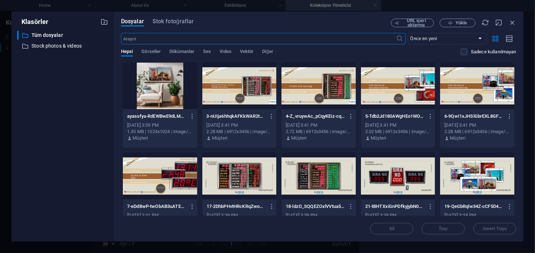
click at [466, 165] on div at bounding box center [477, 176] width 74 height 47
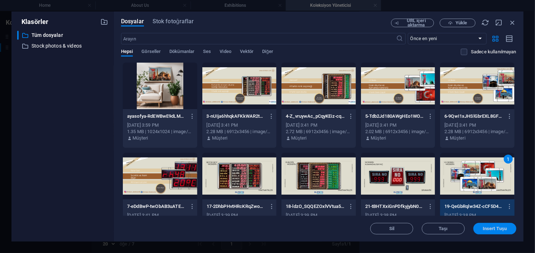
click at [495, 229] on span "Insert Tuşu" at bounding box center [495, 229] width 24 height 4
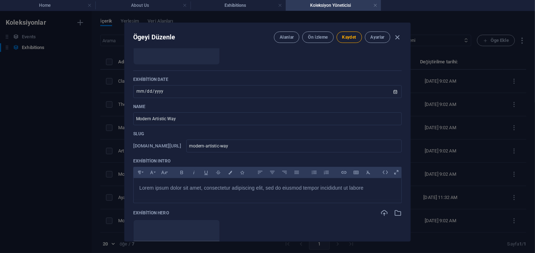
scroll to position [86, 0]
click at [185, 123] on input "Modern Artistic Way" at bounding box center [267, 119] width 269 height 13
type input "Modern"
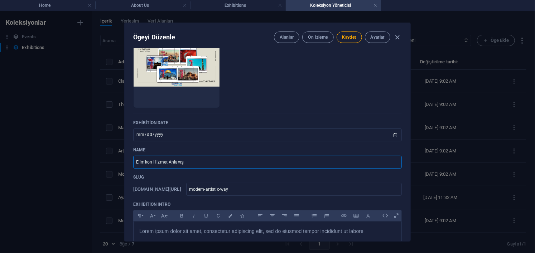
scroll to position [0, 0]
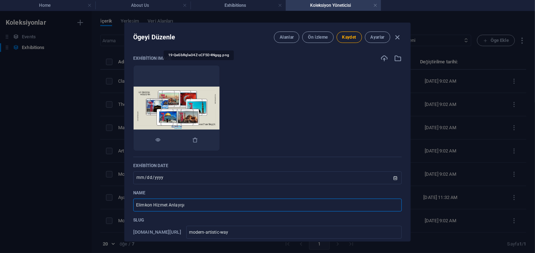
type input "Elimkon Hizmet Anlayışı"
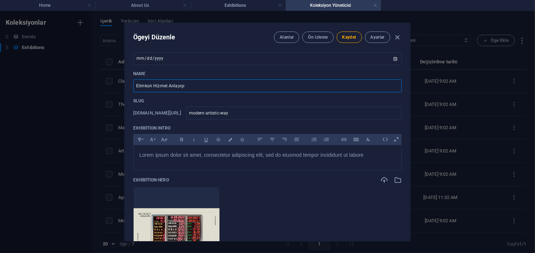
scroll to position [107, 0]
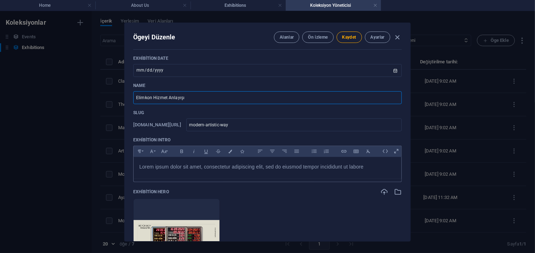
click at [379, 170] on p "Lorem ipsum dolor sit amet, consectetur adipiscing elit, sed do eiusmod tempor …" at bounding box center [267, 167] width 256 height 8
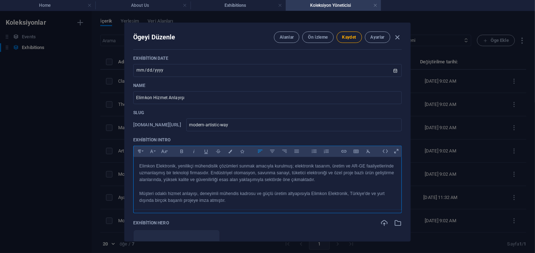
scroll to position [2815, 0]
click at [347, 40] on span "Kaydet" at bounding box center [349, 37] width 14 height 6
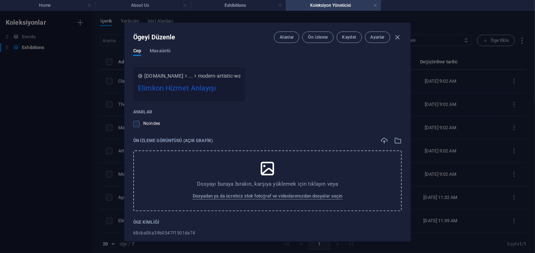
scroll to position [859, 0]
click at [397, 37] on icon "button" at bounding box center [397, 37] width 8 height 8
type input "[DATE]"
checkbox input "false"
type input "modern-artistic-way"
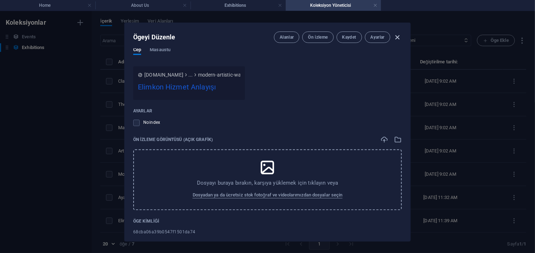
scroll to position [732, 0]
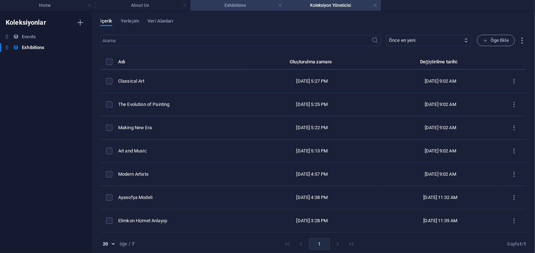
click at [245, 4] on h4 "Exhibitions" at bounding box center [237, 5] width 95 height 8
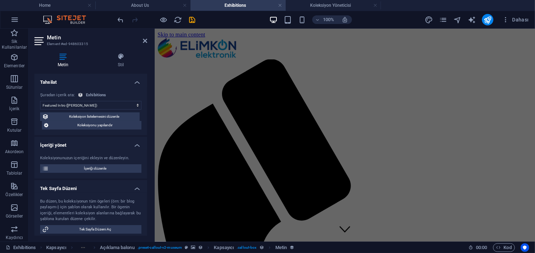
scroll to position [215, 0]
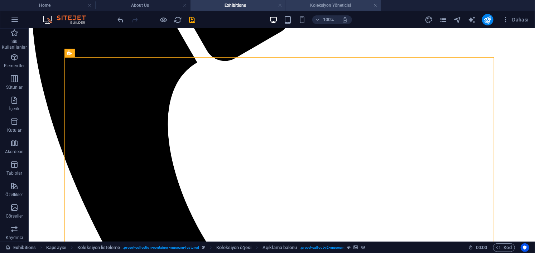
click at [306, 6] on h4 "Koleksiyon Yöneticisi" at bounding box center [333, 5] width 95 height 8
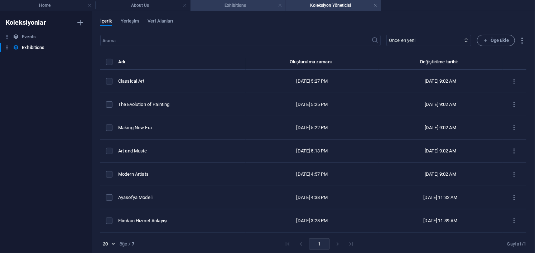
click at [244, 6] on h4 "Exhibitions" at bounding box center [237, 5] width 95 height 8
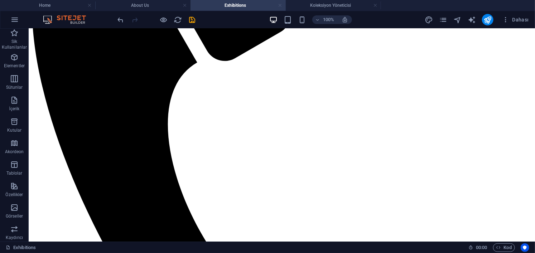
click at [279, 5] on link at bounding box center [280, 5] width 4 height 7
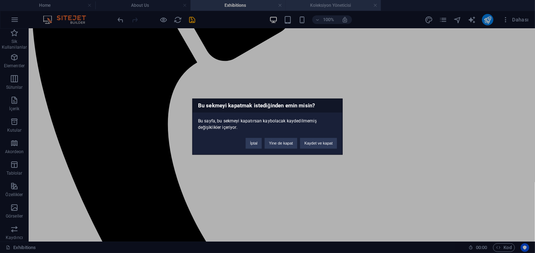
click at [332, 1] on div "Bu sekmeyi kapatmak istediğinden emin misin? Bu sayfa, bu sekmeyi kapatırsan ka…" at bounding box center [267, 126] width 535 height 253
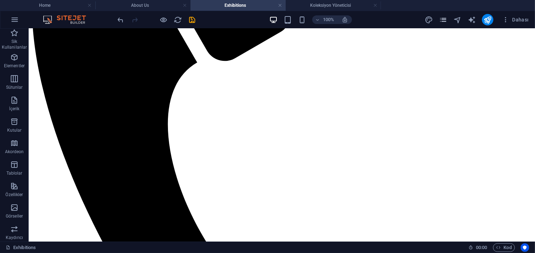
click at [440, 20] on icon "pages" at bounding box center [443, 20] width 8 height 8
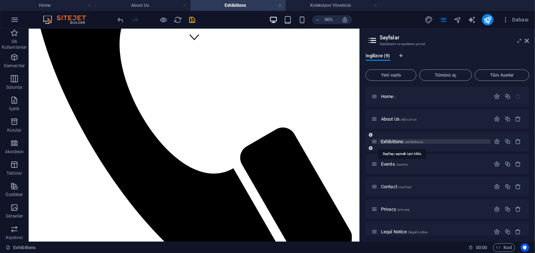
click at [395, 140] on span "Exhibitions /exhibitions" at bounding box center [402, 141] width 42 height 5
click at [390, 140] on span "Exhibitions /exhibitions" at bounding box center [402, 141] width 42 height 5
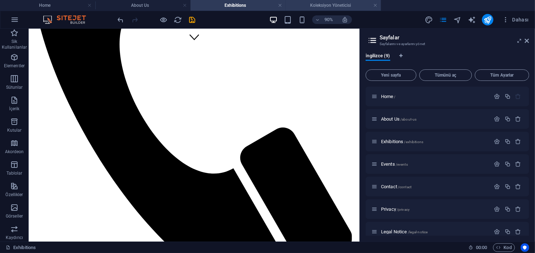
click at [333, 3] on h4 "Koleksiyon Yöneticisi" at bounding box center [333, 5] width 95 height 8
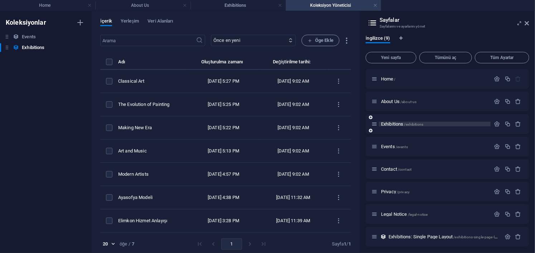
click at [395, 123] on span "Exhibitions /exhibitions" at bounding box center [402, 123] width 42 height 5
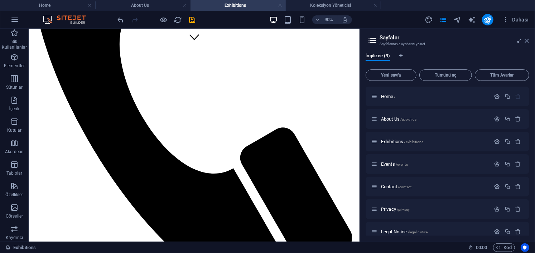
click at [527, 39] on icon at bounding box center [527, 41] width 4 height 6
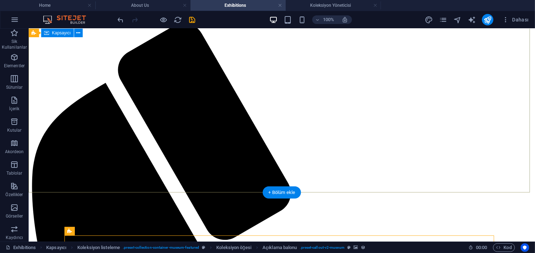
scroll to position [0, 0]
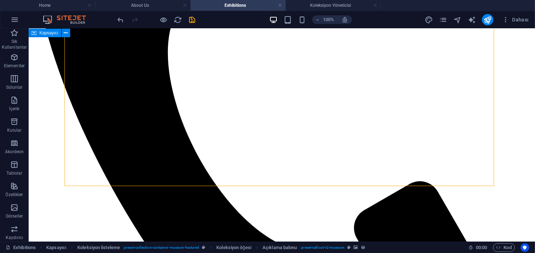
scroll to position [215, 0]
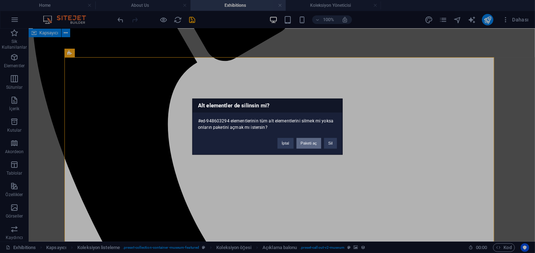
click at [306, 144] on button "Paketi aç" at bounding box center [308, 143] width 25 height 11
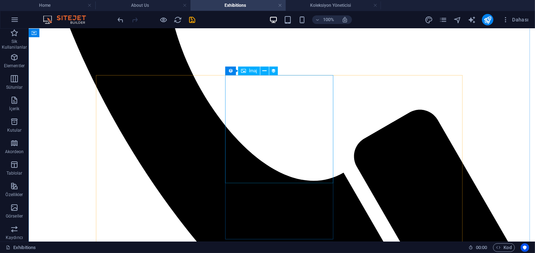
scroll to position [179, 0]
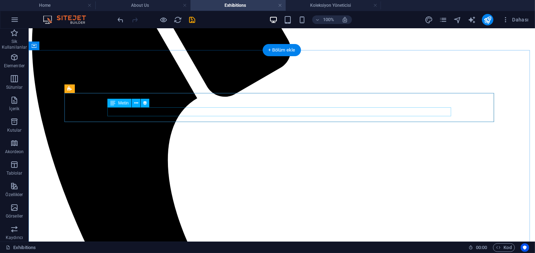
select select "featured-intro"
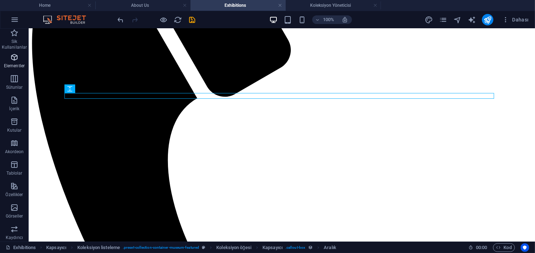
click at [14, 61] on icon "button" at bounding box center [14, 57] width 9 height 9
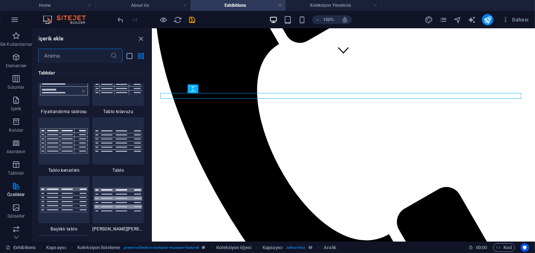
scroll to position [2569, 0]
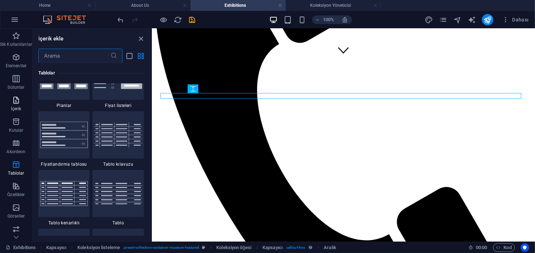
click at [5, 101] on span "İçerik" at bounding box center [16, 104] width 32 height 17
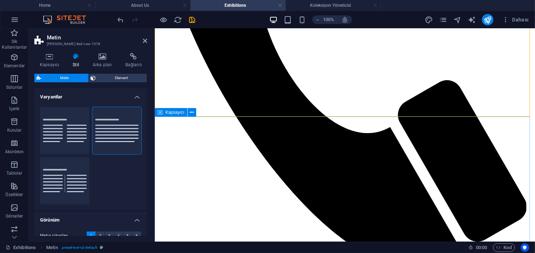
scroll to position [286, 0]
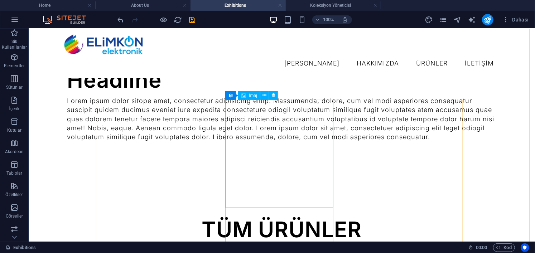
scroll to position [143, 0]
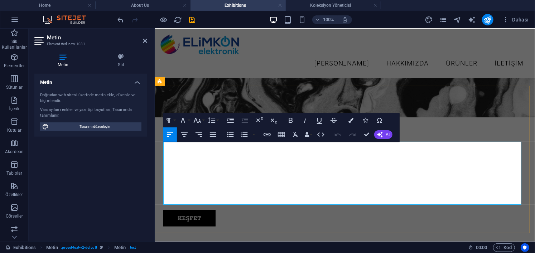
drag, startPoint x: 222, startPoint y: 198, endPoint x: 188, endPoint y: 148, distance: 60.9
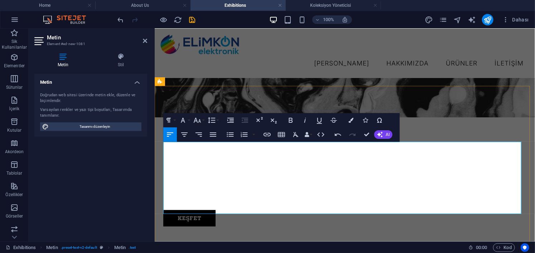
scroll to position [4036, 1]
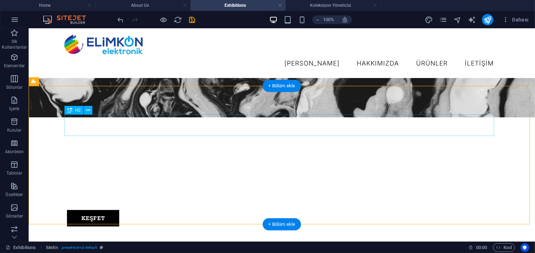
scroll to position [251, 0]
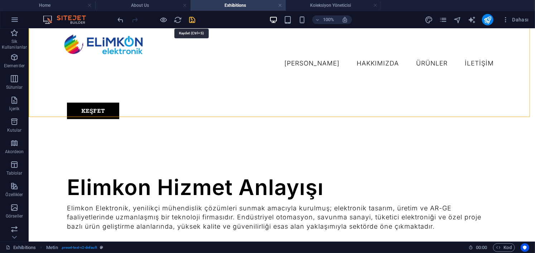
click at [190, 18] on icon "save" at bounding box center [192, 20] width 8 height 8
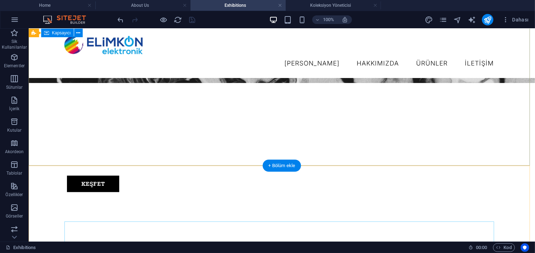
scroll to position [0, 0]
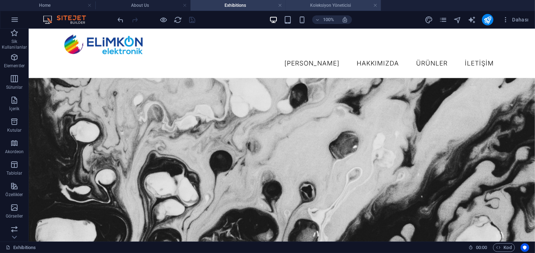
click at [333, 6] on h4 "Koleksiyon Yöneticisi" at bounding box center [333, 5] width 95 height 8
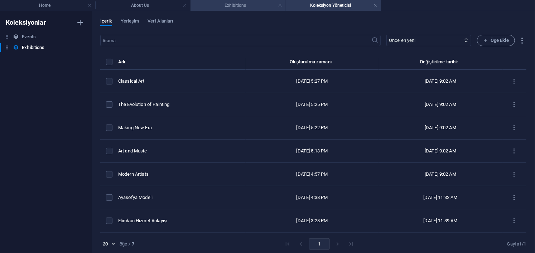
click at [243, 4] on h4 "Exhibitions" at bounding box center [237, 5] width 95 height 8
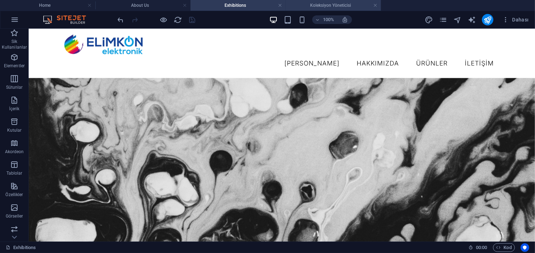
click at [329, 7] on h4 "Koleksiyon Yöneticisi" at bounding box center [333, 5] width 95 height 8
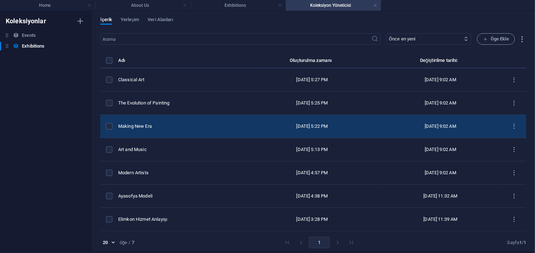
scroll to position [1, 0]
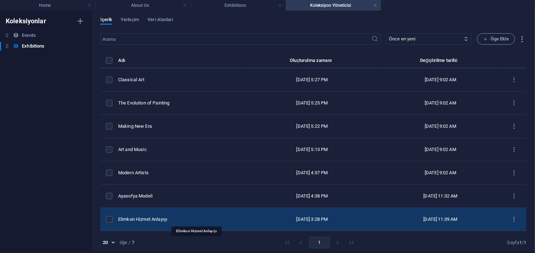
click at [159, 217] on div "Elimkon Hizmet Anlayışı" at bounding box center [179, 219] width 122 height 6
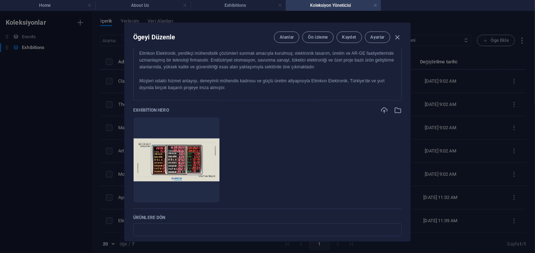
scroll to position [251, 0]
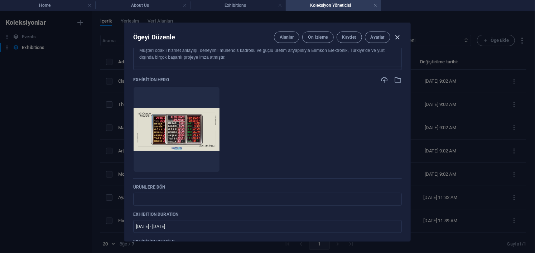
click at [395, 36] on icon "button" at bounding box center [397, 37] width 8 height 8
type input "[DATE]"
checkbox input "false"
type input "modern-artistic-way"
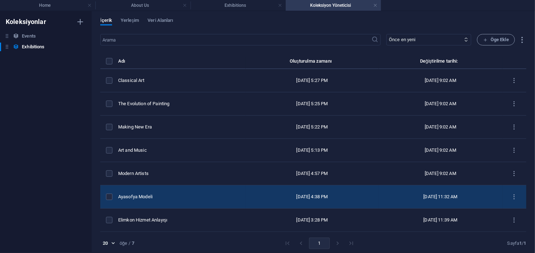
scroll to position [1, 0]
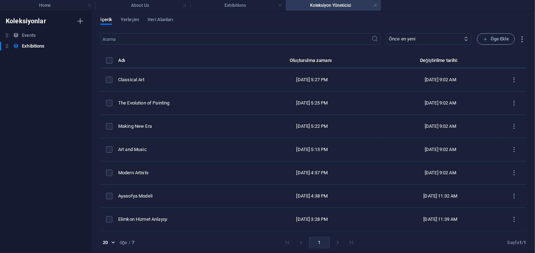
click at [111, 218] on label "items list" at bounding box center [109, 219] width 6 height 6
click at [0, 0] on input "items list" at bounding box center [0, 0] width 0 height 0
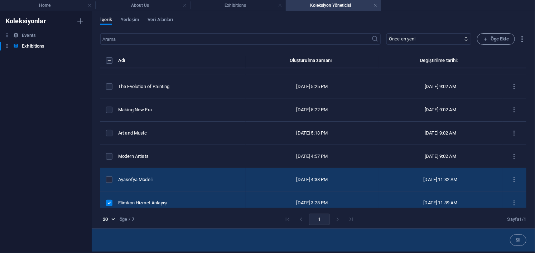
scroll to position [23, 0]
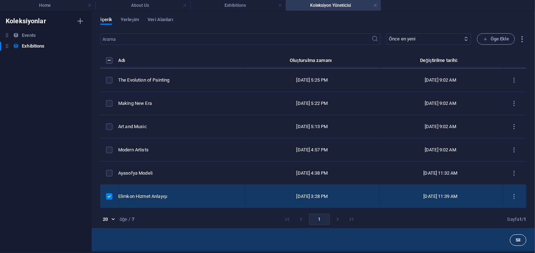
click at [516, 242] on span "Sil" at bounding box center [518, 240] width 5 height 4
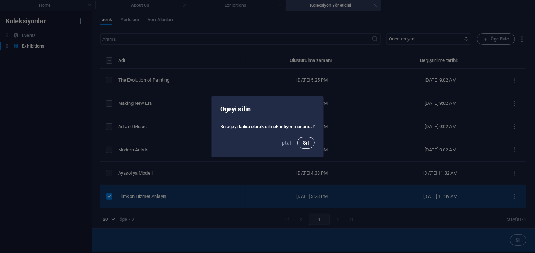
click at [311, 144] on button "Sil" at bounding box center [306, 142] width 18 height 11
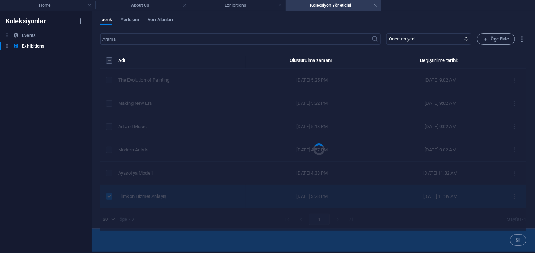
scroll to position [0, 0]
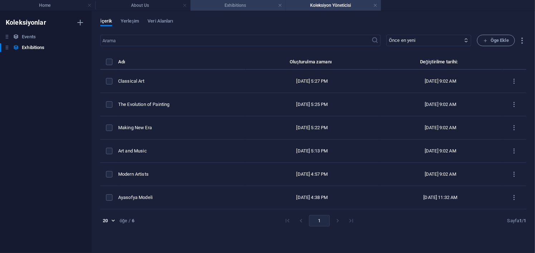
click at [249, 5] on h4 "Exhibitions" at bounding box center [237, 5] width 95 height 8
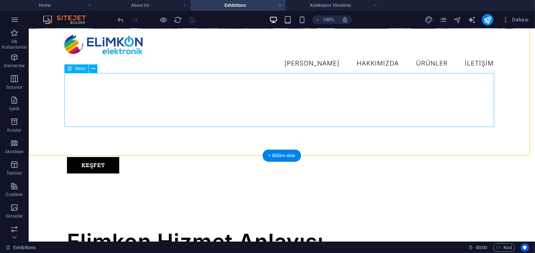
scroll to position [215, 0]
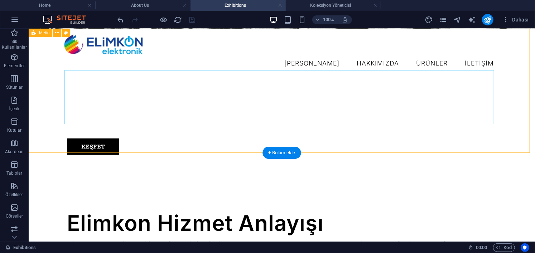
click at [371, 183] on div "Elimkon Hizmet Anlayışı Elimkon Elektronik, yenilikçi mühendislik çözümleri sun…" at bounding box center [281, 252] width 506 height 139
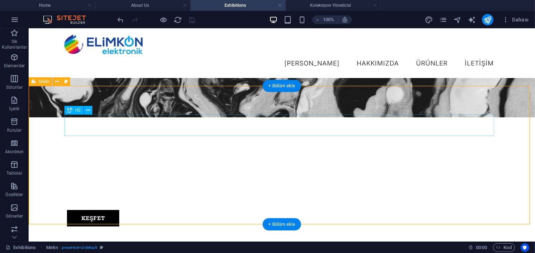
scroll to position [0, 0]
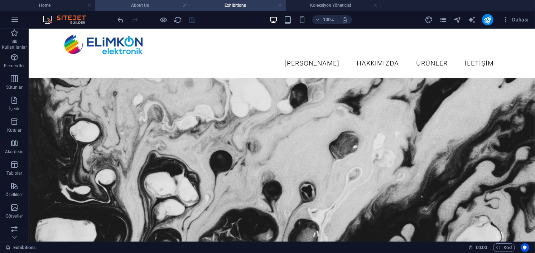
click at [135, 5] on h4 "About Us" at bounding box center [142, 5] width 95 height 8
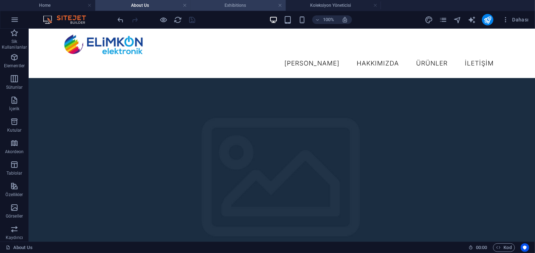
click at [216, 7] on h4 "Exhibitions" at bounding box center [237, 5] width 95 height 8
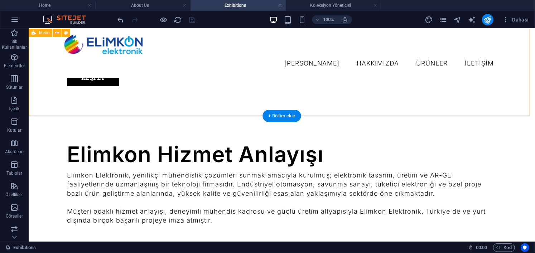
scroll to position [251, 0]
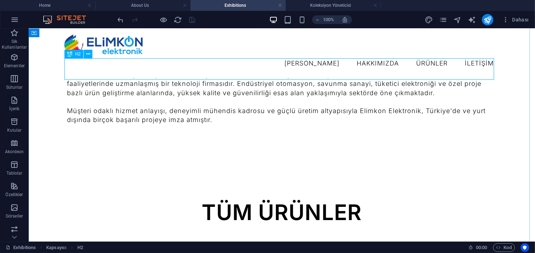
scroll to position [394, 0]
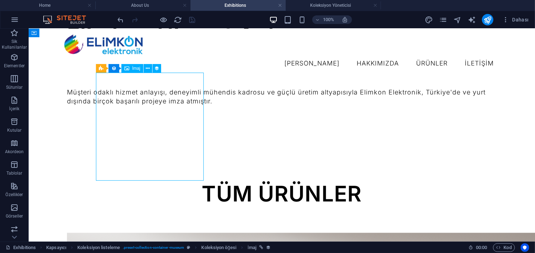
select select "exhibition-image"
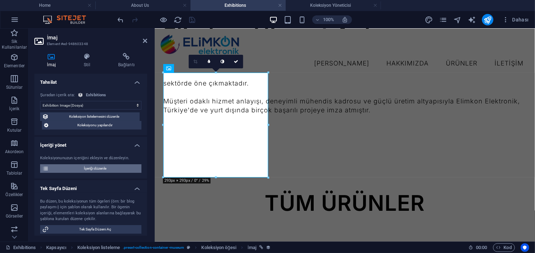
click at [91, 170] on span "İçeriği düzenle" at bounding box center [95, 168] width 88 height 9
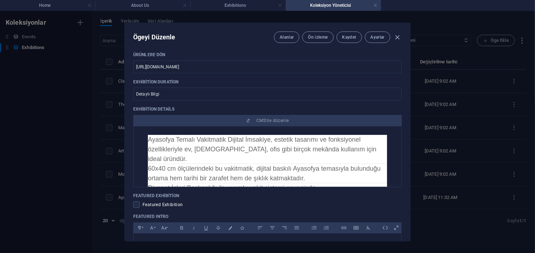
scroll to position [107, 0]
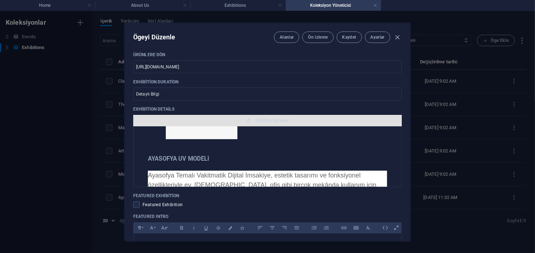
click at [299, 121] on span "CMS'de düzenle" at bounding box center [267, 121] width 263 height 6
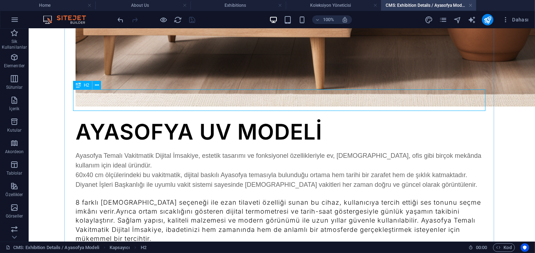
scroll to position [510, 0]
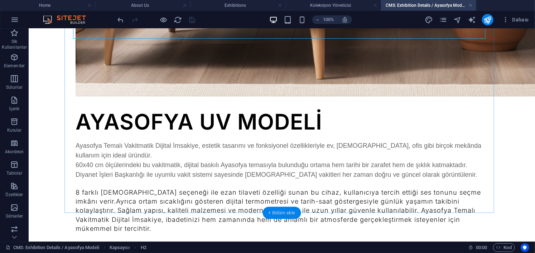
click at [273, 213] on div "+ Bölüm ekle" at bounding box center [282, 213] width 38 height 12
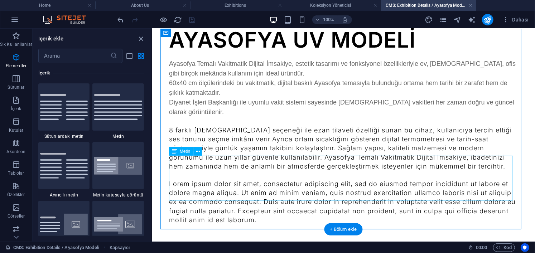
scroll to position [469, 0]
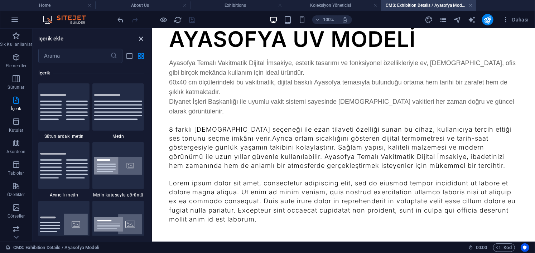
click at [142, 38] on icon "close panel" at bounding box center [141, 39] width 8 height 8
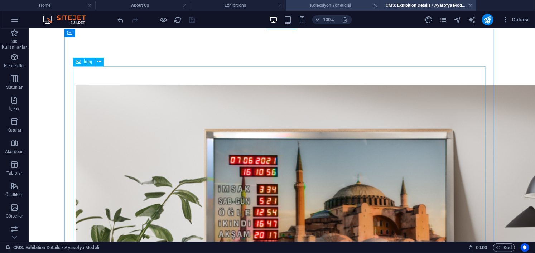
scroll to position [0, 0]
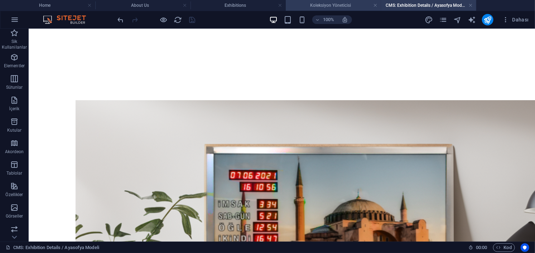
click at [332, 8] on h4 "Koleksiyon Yöneticisi" at bounding box center [333, 5] width 95 height 8
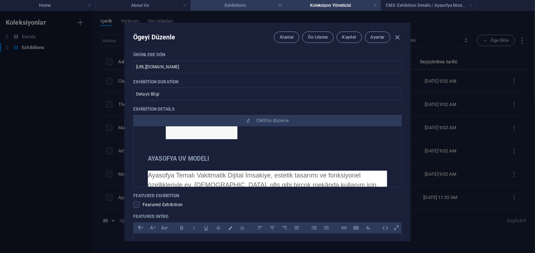
click at [242, 3] on h4 "Exhibitions" at bounding box center [237, 5] width 95 height 8
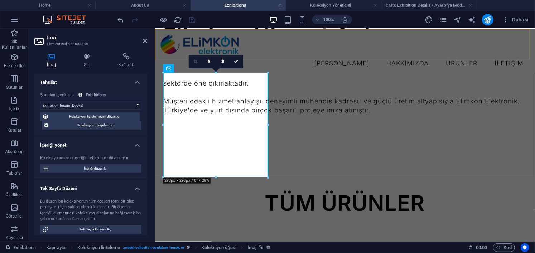
click at [269, 54] on nav "[PERSON_NAME] Hakkımızda Ürünler İLETİŞİM" at bounding box center [344, 63] width 369 height 18
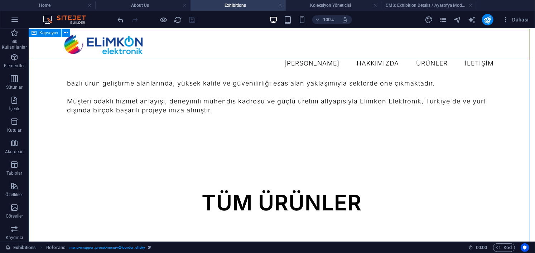
click at [67, 213] on div at bounding box center [282, 227] width 430 height 29
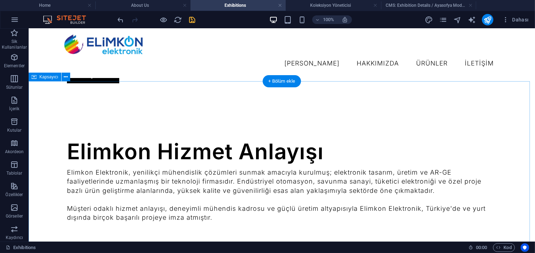
scroll to position [358, 0]
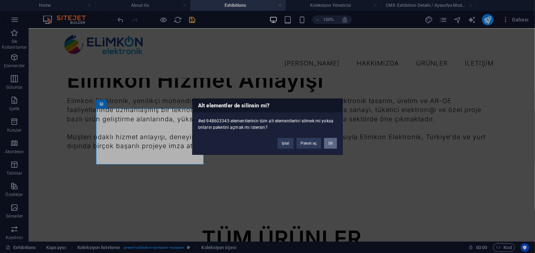
click at [330, 145] on button "Sil" at bounding box center [330, 143] width 13 height 11
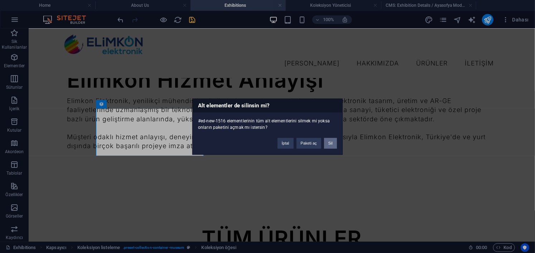
click at [330, 141] on button "Sil" at bounding box center [330, 143] width 13 height 11
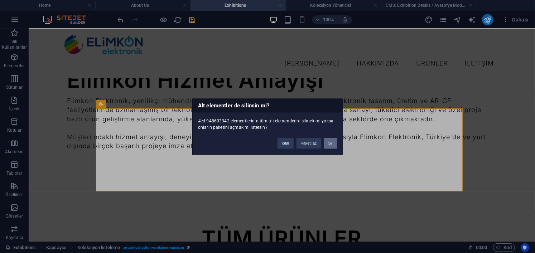
drag, startPoint x: 330, startPoint y: 143, endPoint x: 302, endPoint y: 114, distance: 40.0
click at [330, 143] on button "Sil" at bounding box center [330, 143] width 13 height 11
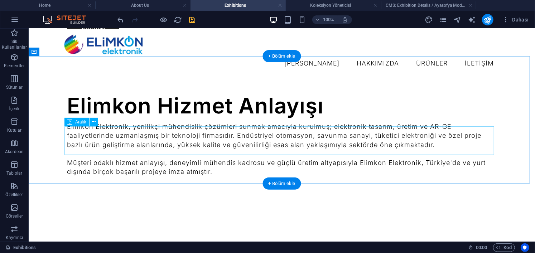
scroll to position [342, 0]
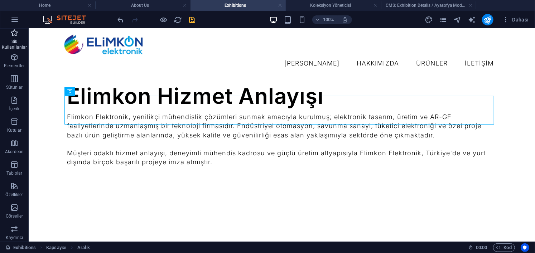
click at [13, 41] on p "Sik Kullanilanlar" at bounding box center [14, 44] width 29 height 11
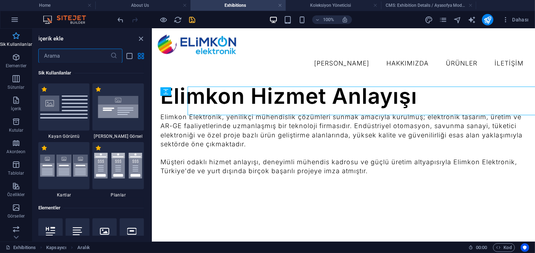
scroll to position [351, 0]
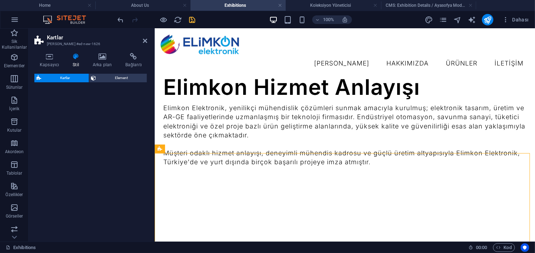
select select "rem"
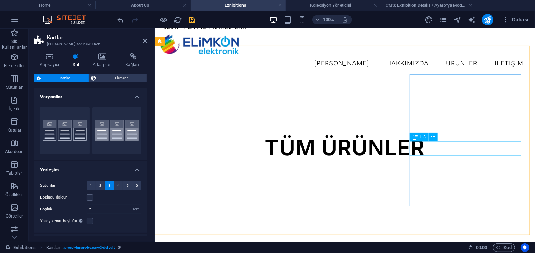
scroll to position [530, 0]
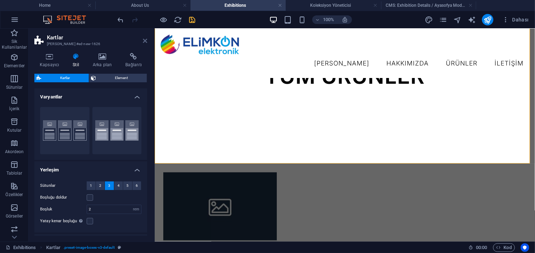
click at [146, 39] on icon at bounding box center [145, 41] width 4 height 6
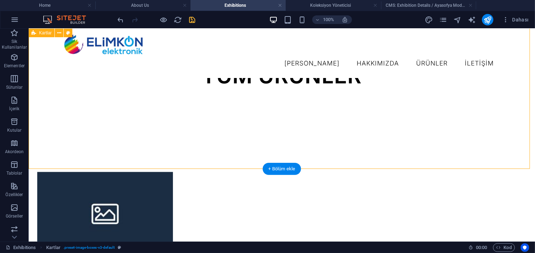
click at [11, 33] on icon "button" at bounding box center [14, 33] width 9 height 9
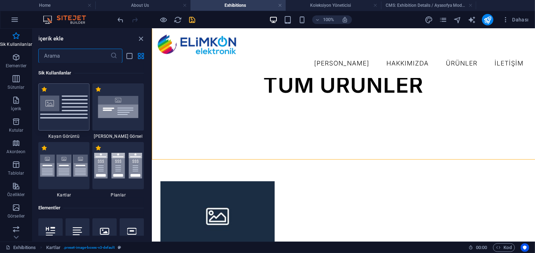
scroll to position [530, 0]
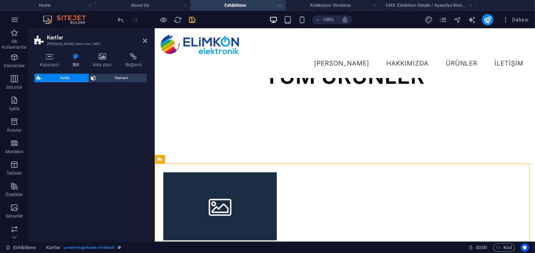
select select "rem"
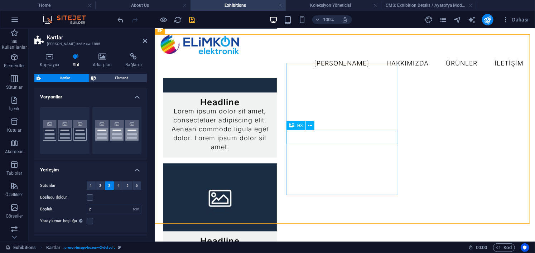
scroll to position [709, 0]
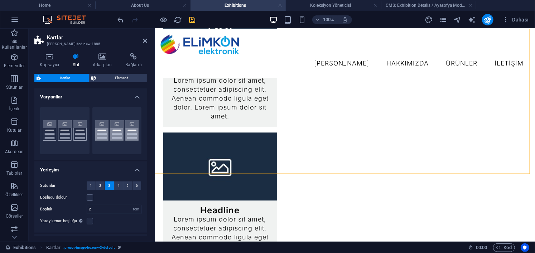
click at [147, 42] on aside "Kartlar Ön ayar #ed-new-1885 Kapsayıcı Stil Arka plan Bağlantı Boyut Yükseklik …" at bounding box center [92, 135] width 126 height 213
click at [147, 41] on icon at bounding box center [145, 41] width 4 height 6
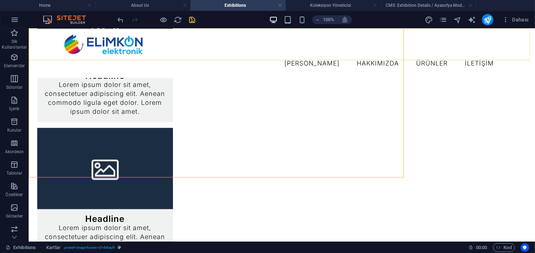
scroll to position [705, 0]
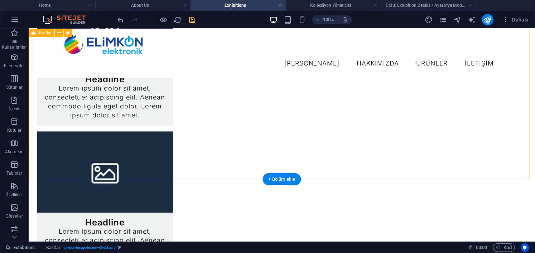
click at [14, 39] on p "Sik Kullanilanlar" at bounding box center [14, 44] width 29 height 11
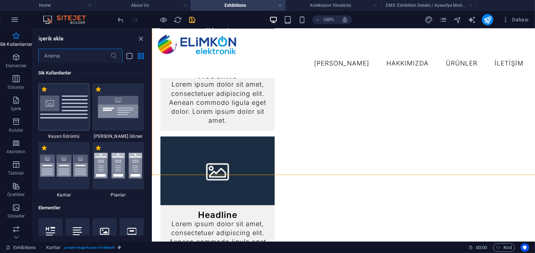
scroll to position [710, 0]
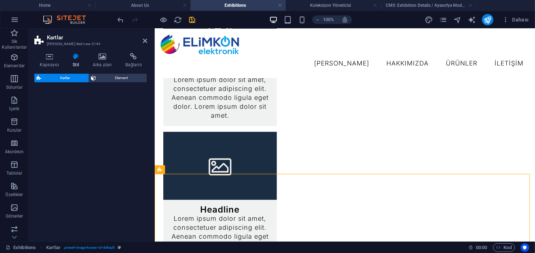
select select "rem"
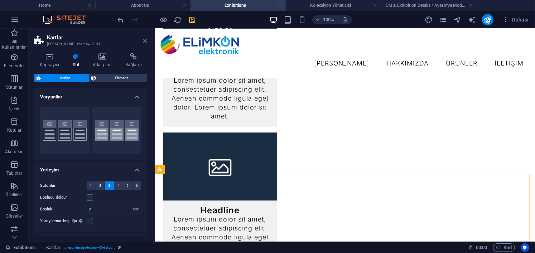
click at [144, 39] on icon at bounding box center [145, 41] width 4 height 6
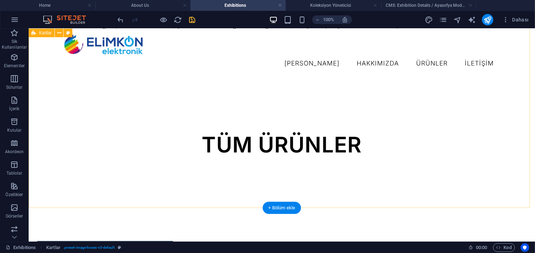
scroll to position [419, 0]
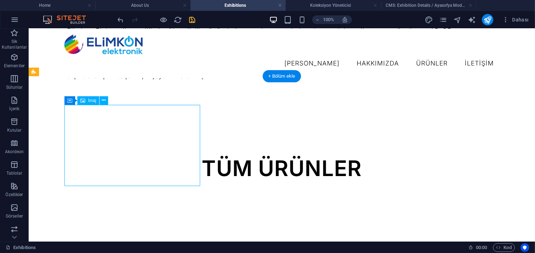
select select "%"
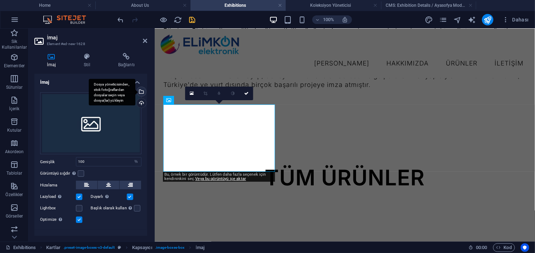
click at [135, 92] on div "Dosya yöneticisinden, stok fotoğraflardan dosyalar seçin veya dosya(lar) yükley…" at bounding box center [112, 92] width 47 height 27
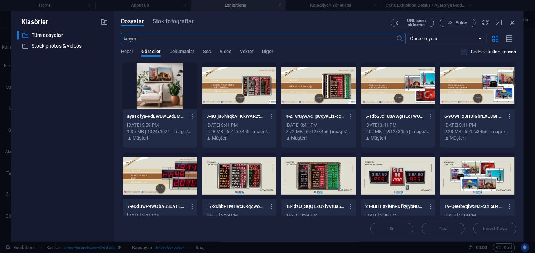
click at [160, 82] on div at bounding box center [160, 86] width 74 height 47
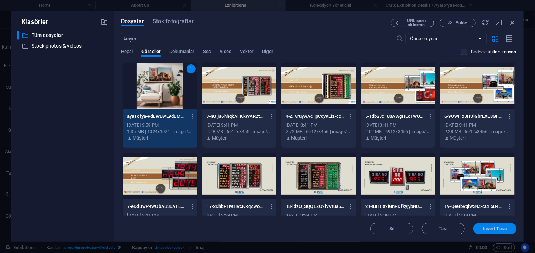
click at [504, 232] on button "Insert Tuşu" at bounding box center [494, 228] width 43 height 11
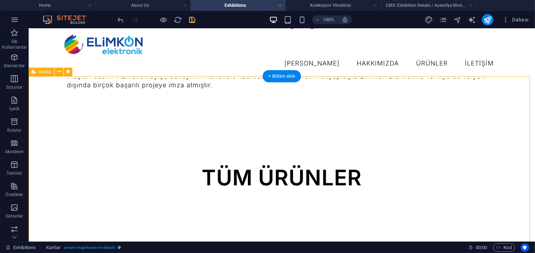
scroll to position [490, 0]
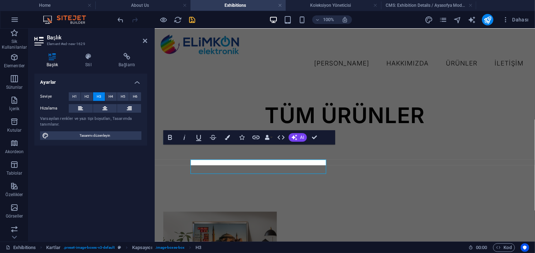
scroll to position [500, 0]
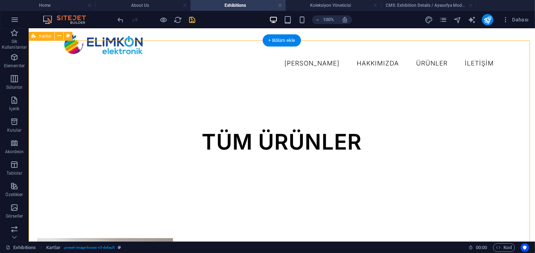
scroll to position [383, 0]
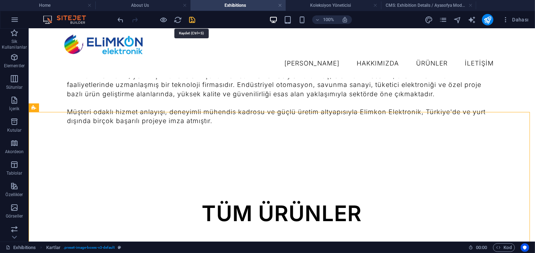
click at [192, 20] on icon "save" at bounding box center [192, 20] width 8 height 8
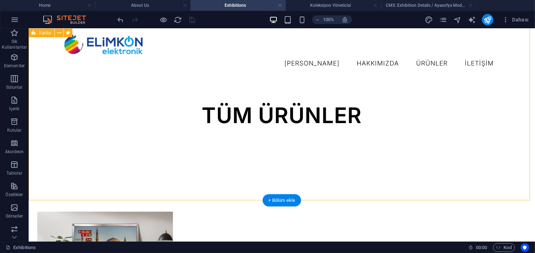
scroll to position [430, 0]
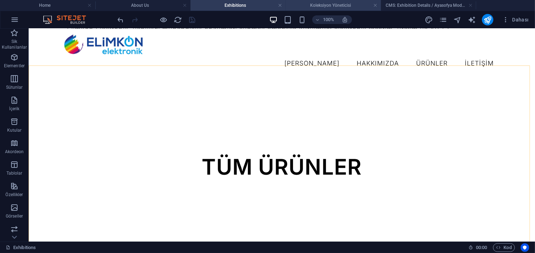
click at [344, 6] on h4 "Koleksiyon Yöneticisi" at bounding box center [333, 5] width 95 height 8
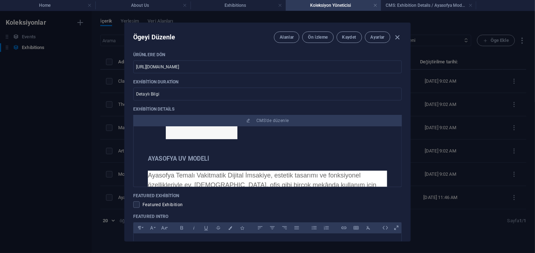
scroll to position [0, 0]
click at [399, 35] on icon "button" at bounding box center [397, 37] width 8 height 8
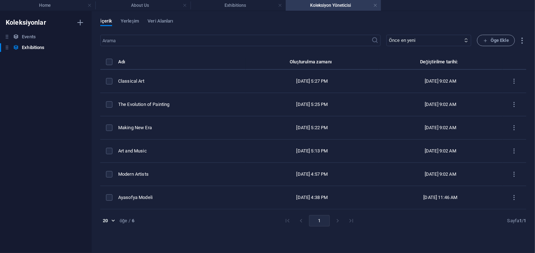
type input "[DATE]"
type input "artistic-view"
click at [110, 62] on label "items list" at bounding box center [109, 62] width 6 height 6
click at [0, 0] on input "items list" at bounding box center [0, 0] width 0 height 0
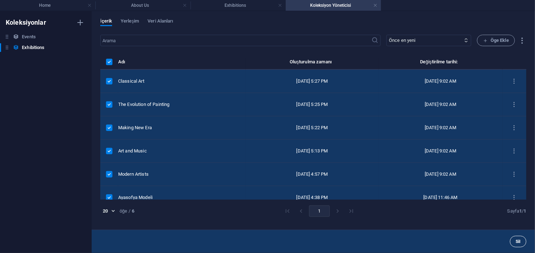
click at [519, 246] on button "Sil" at bounding box center [518, 241] width 16 height 11
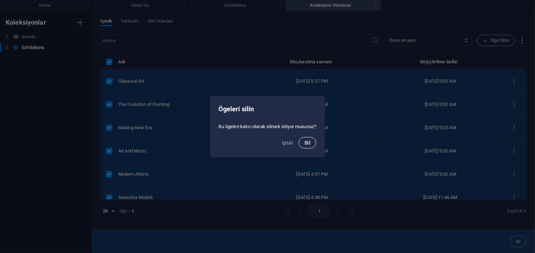
click at [311, 142] on button "Sil" at bounding box center [308, 142] width 18 height 11
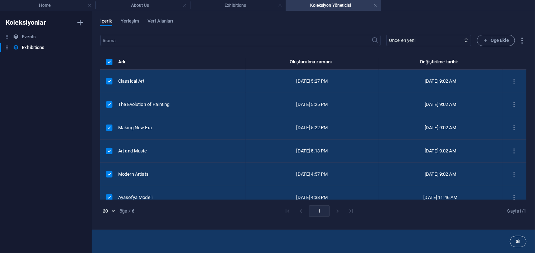
click at [521, 242] on button "Sil" at bounding box center [518, 241] width 16 height 11
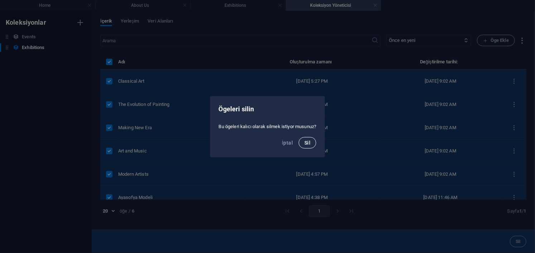
click at [306, 141] on span "Sil" at bounding box center [307, 143] width 6 height 6
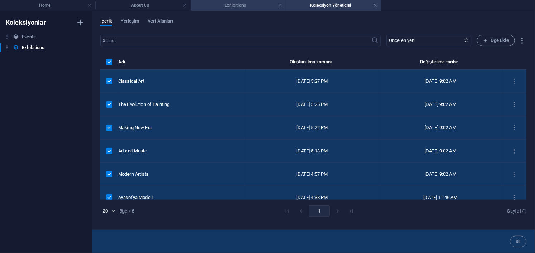
click at [243, 6] on h4 "Exhibitions" at bounding box center [237, 5] width 95 height 8
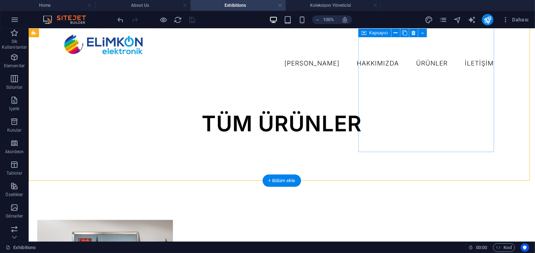
scroll to position [430, 0]
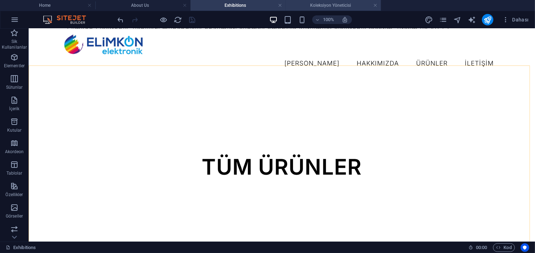
click at [325, 6] on h4 "Koleksiyon Yöneticisi" at bounding box center [333, 5] width 95 height 8
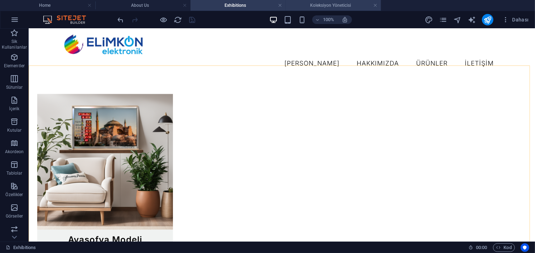
scroll to position [0, 0]
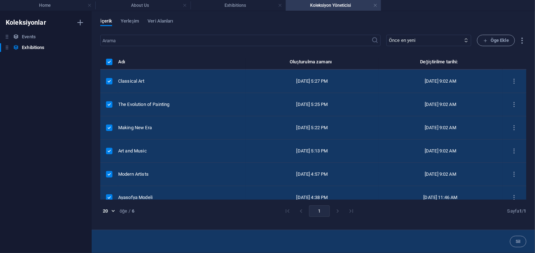
click at [48, 101] on div "Koleksiyonlar Events Events Exhibitions Exhibitions" at bounding box center [46, 132] width 92 height 242
click at [112, 60] on label "items list" at bounding box center [109, 62] width 6 height 6
click at [0, 0] on input "items list" at bounding box center [0, 0] width 0 height 0
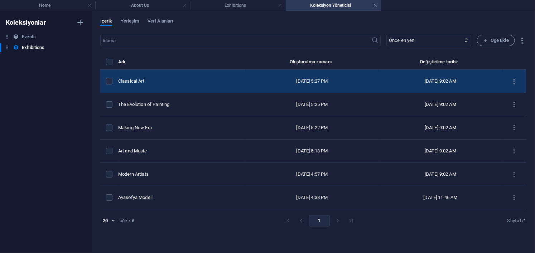
click at [518, 81] on button "items list" at bounding box center [514, 81] width 13 height 11
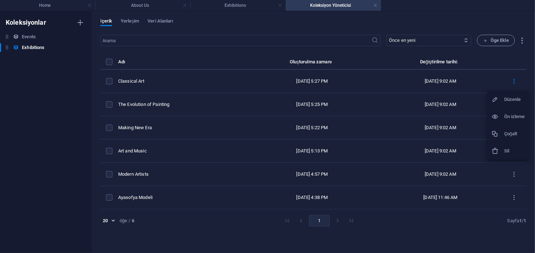
click at [518, 151] on h6 "Sil" at bounding box center [514, 151] width 21 height 9
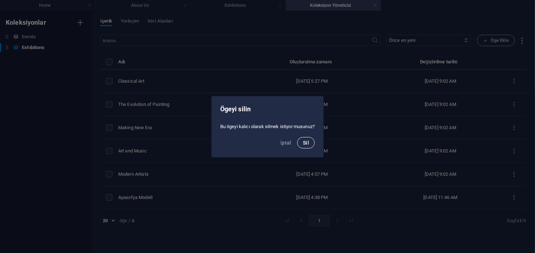
click at [303, 141] on span "Sil" at bounding box center [306, 143] width 6 height 6
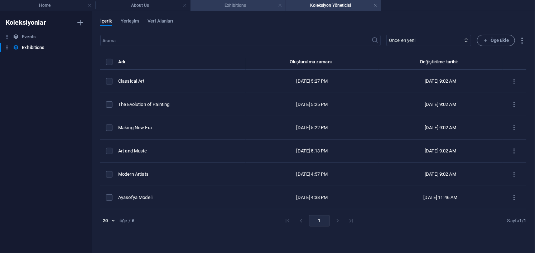
click at [238, 5] on h4 "Exhibitions" at bounding box center [237, 5] width 95 height 8
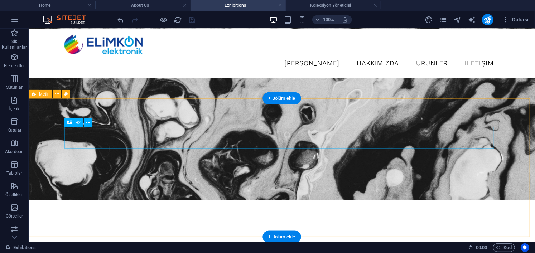
scroll to position [36, 0]
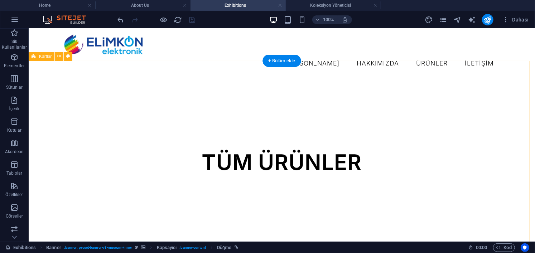
scroll to position [465, 0]
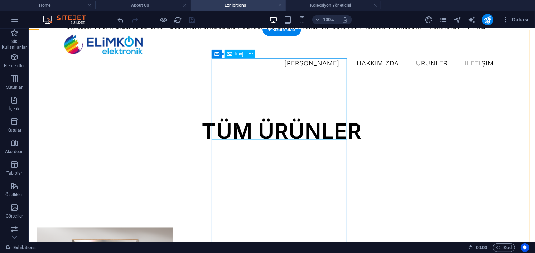
select select "%"
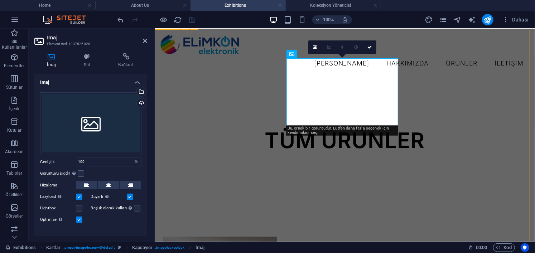
scroll to position [474, 0]
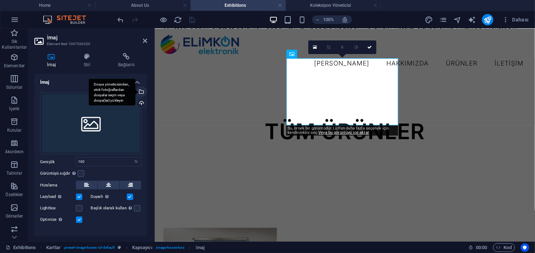
click at [140, 92] on div "Dosya yöneticisinden, stok fotoğraflardan dosyalar seçin veya dosya(lar) yükley…" at bounding box center [140, 92] width 11 height 11
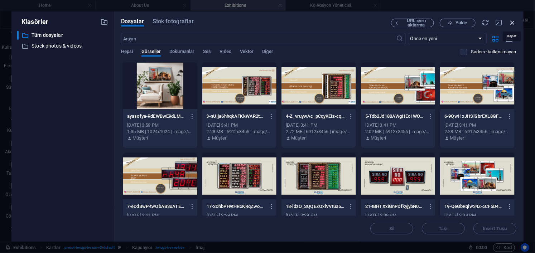
click at [512, 21] on icon "button" at bounding box center [512, 23] width 8 height 8
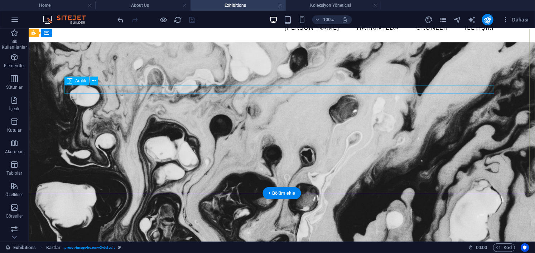
scroll to position [0, 0]
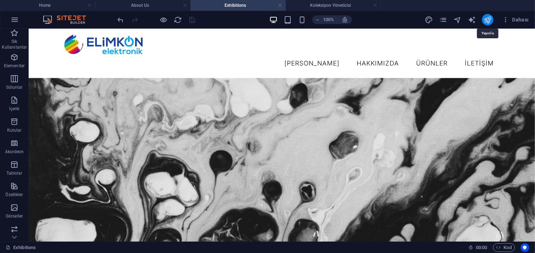
click at [486, 21] on icon "publish" at bounding box center [488, 20] width 8 height 8
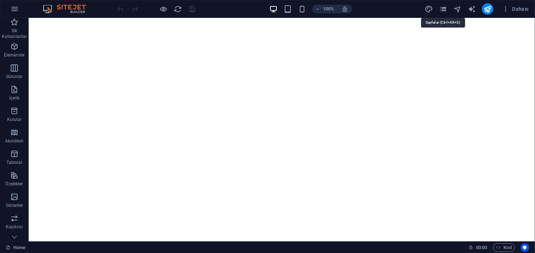
click at [445, 9] on icon "pages" at bounding box center [443, 9] width 8 height 8
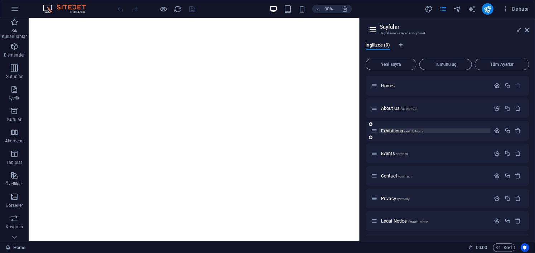
click at [392, 131] on span "Exhibitions /exhibitions" at bounding box center [402, 130] width 42 height 5
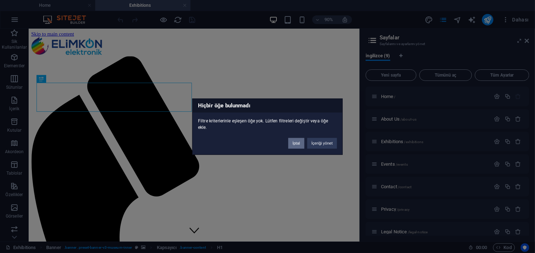
click at [296, 143] on button "İptal" at bounding box center [296, 143] width 16 height 11
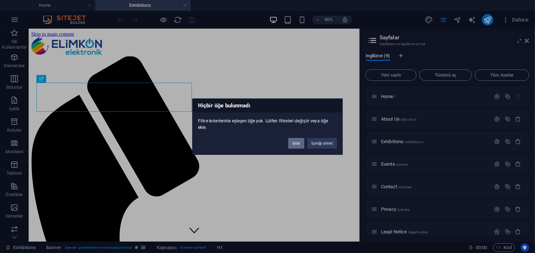
click at [294, 143] on button "İptal" at bounding box center [296, 143] width 16 height 11
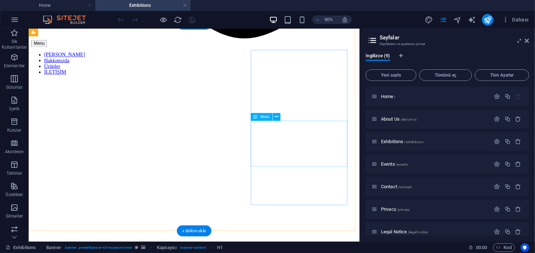
scroll to position [501, 0]
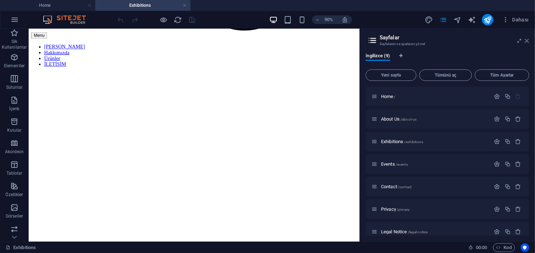
click at [528, 40] on icon at bounding box center [527, 41] width 4 height 6
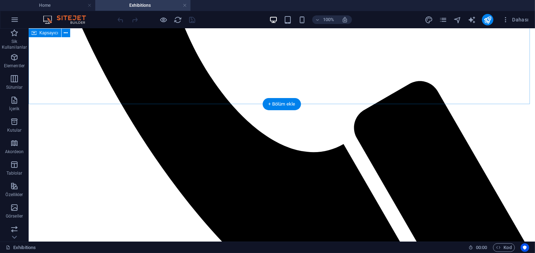
scroll to position [349, 0]
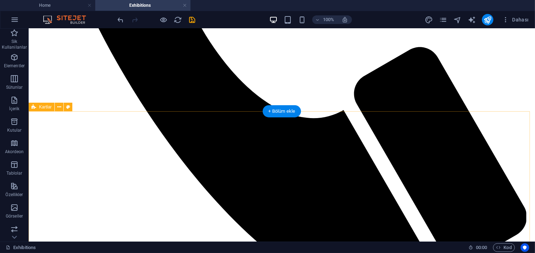
scroll to position [479, 0]
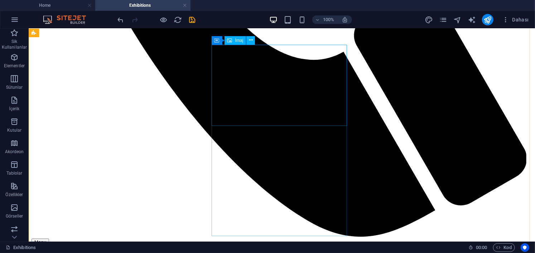
select select "%"
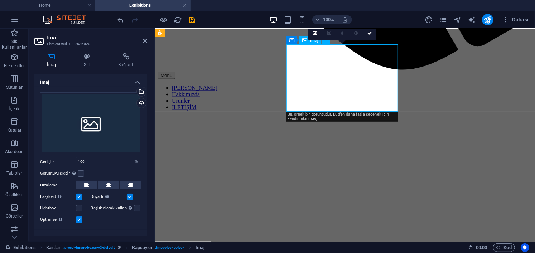
scroll to position [488, 0]
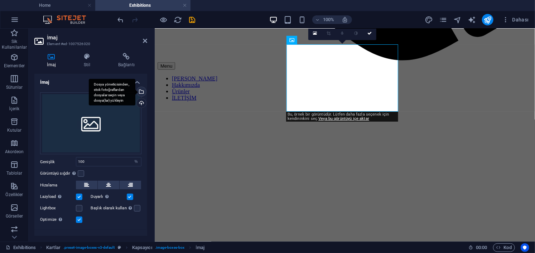
click at [141, 92] on div "Dosya yöneticisinden, stok fotoğraflardan dosyalar seçin veya dosya(lar) yükley…" at bounding box center [140, 92] width 11 height 11
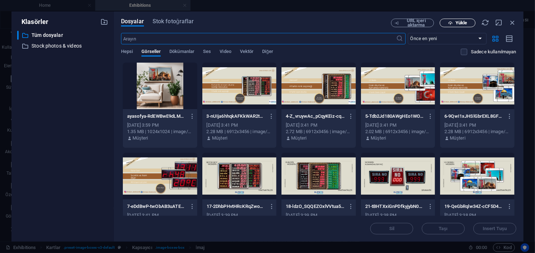
click at [459, 21] on span "Yükle" at bounding box center [460, 23] width 11 height 4
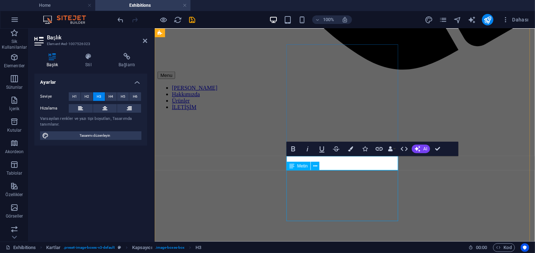
scroll to position [488, 0]
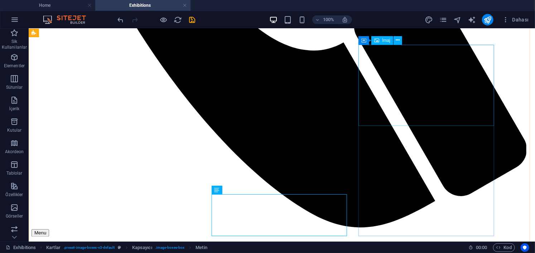
select select "%"
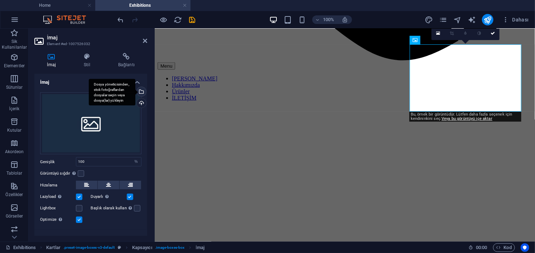
click at [135, 91] on div "Dosya yöneticisinden, stok fotoğraflardan dosyalar seçin veya dosya(lar) yükley…" at bounding box center [112, 92] width 47 height 27
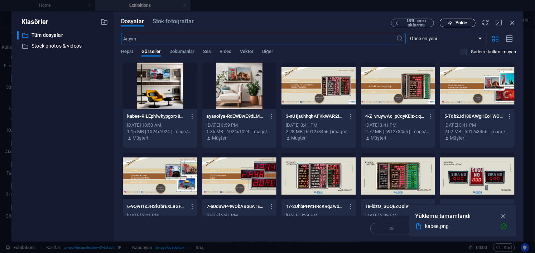
click at [466, 24] on span "Yükle" at bounding box center [460, 23] width 11 height 4
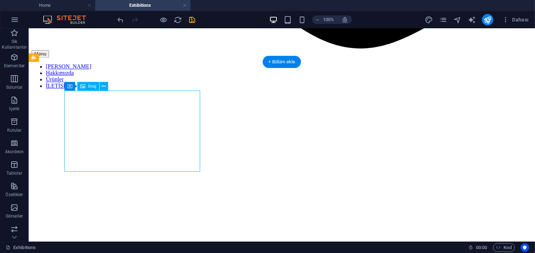
select select "%"
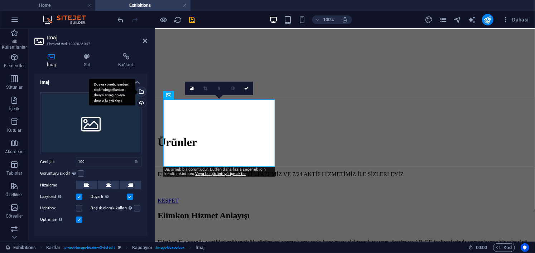
click at [142, 93] on div "Dosya yöneticisinden, stok fotoğraflardan dosyalar seçin veya dosya(lar) yükley…" at bounding box center [140, 92] width 11 height 11
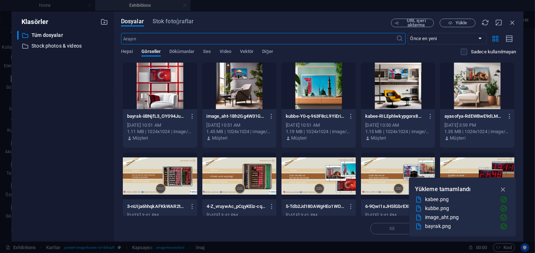
scroll to position [664, 0]
click at [503, 190] on icon "button" at bounding box center [503, 189] width 8 height 8
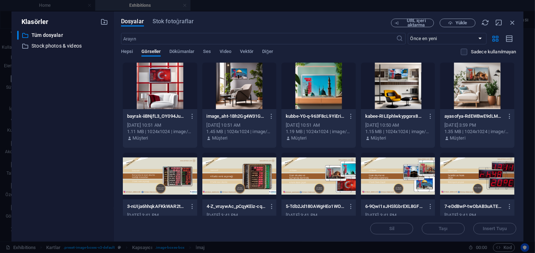
click at [237, 76] on div at bounding box center [239, 86] width 74 height 47
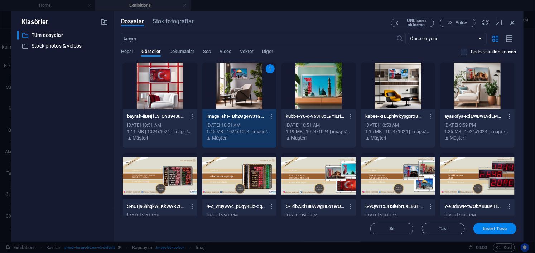
click at [490, 227] on span "Insert Tuşu" at bounding box center [495, 229] width 24 height 4
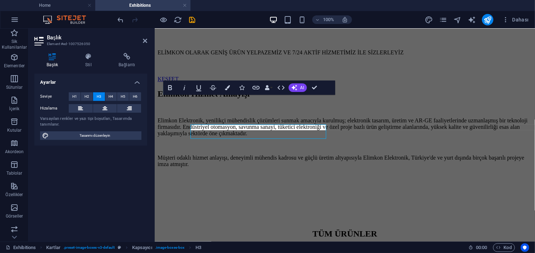
scroll to position [784, 0]
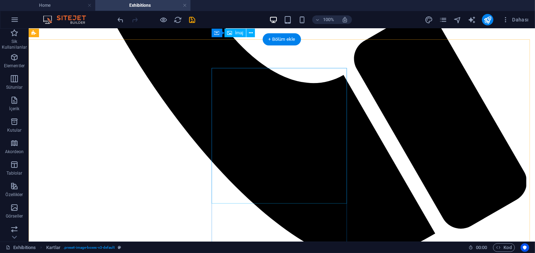
scroll to position [455, 0]
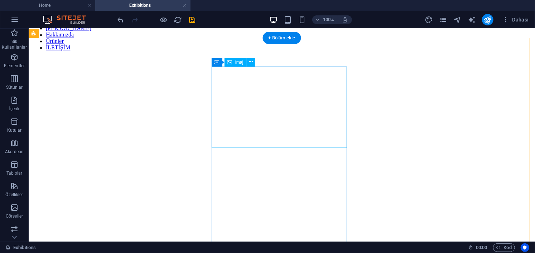
select select "%"
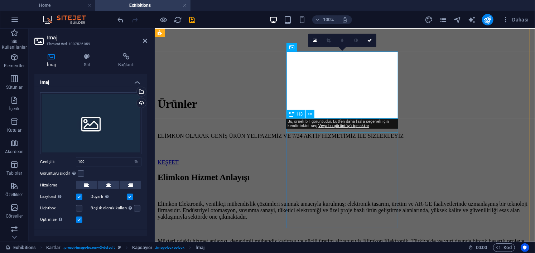
scroll to position [715, 0]
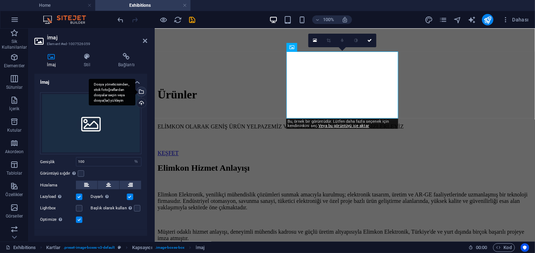
click at [142, 90] on div "Dosya yöneticisinden, stok fotoğraflardan dosyalar seçin veya dosya(lar) yükley…" at bounding box center [140, 92] width 11 height 11
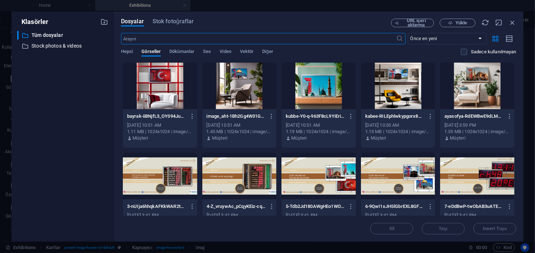
click at [176, 90] on div at bounding box center [160, 86] width 74 height 47
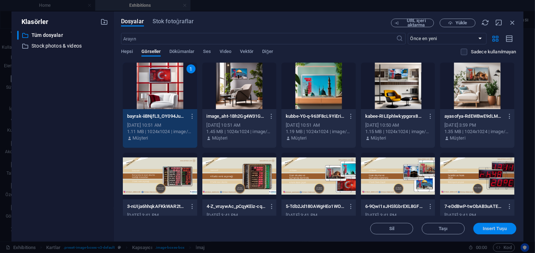
click at [494, 229] on span "Insert Tuşu" at bounding box center [495, 229] width 24 height 4
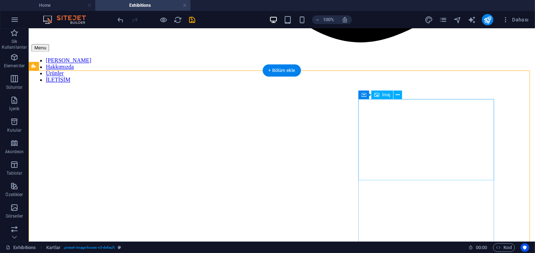
select select "%"
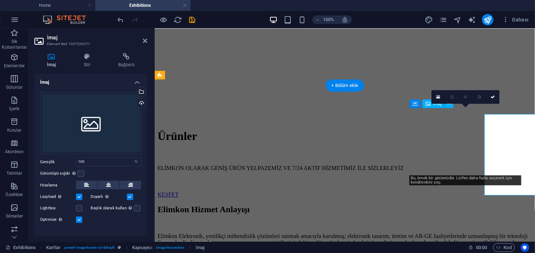
scroll to position [659, 0]
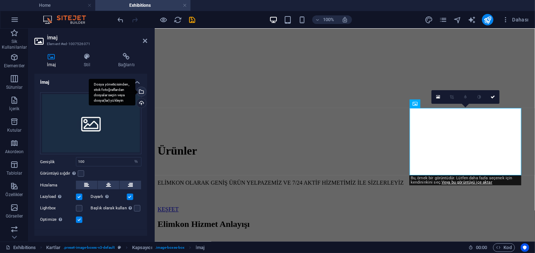
click at [135, 92] on div "Dosya yöneticisinden, stok fotoğraflardan dosyalar seçin veya dosya(lar) yükley…" at bounding box center [112, 92] width 47 height 27
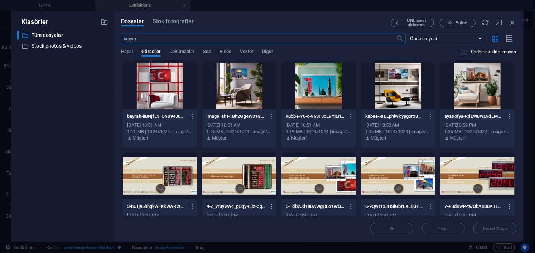
scroll to position [656, 0]
click at [452, 24] on icon "button" at bounding box center [450, 23] width 5 height 5
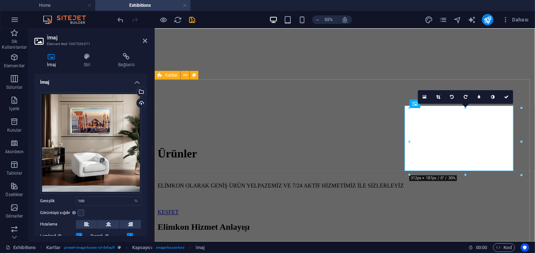
scroll to position [659, 0]
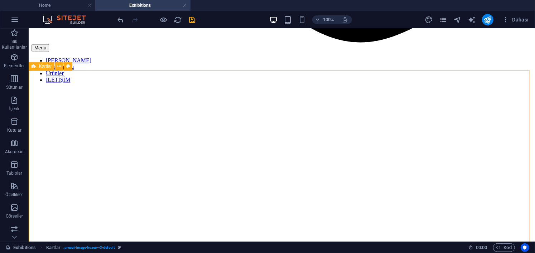
scroll to position [781, 0]
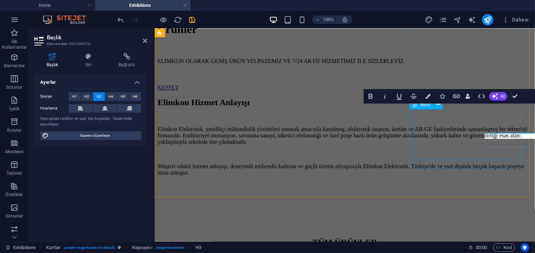
scroll to position [775, 0]
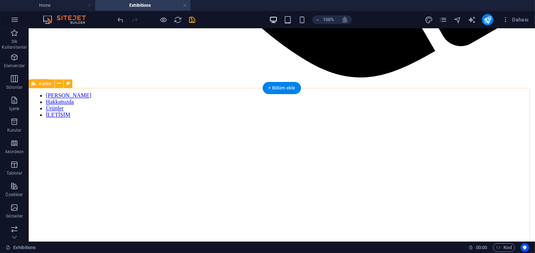
scroll to position [662, 0]
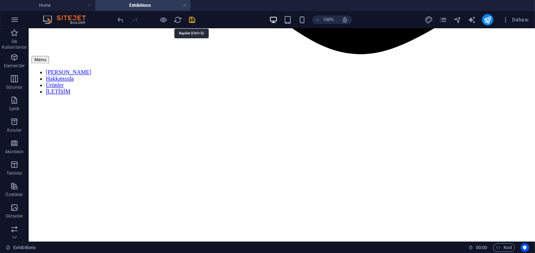
click at [192, 20] on icon "save" at bounding box center [192, 20] width 8 height 8
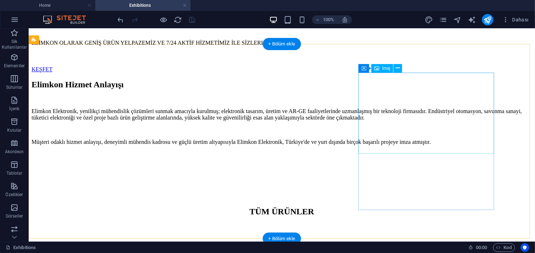
scroll to position [967, 0]
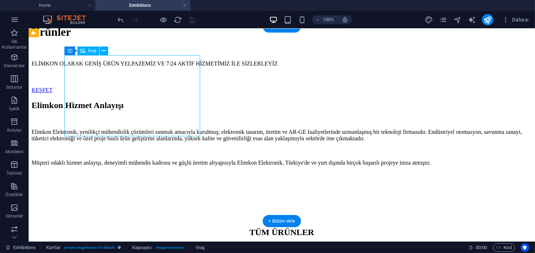
select select "%"
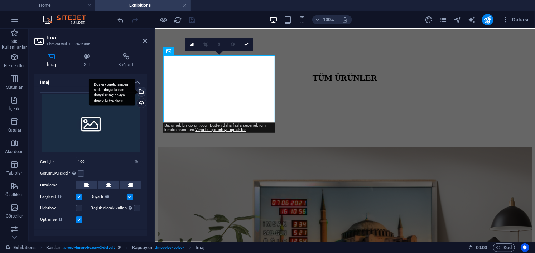
click at [135, 90] on div "Dosya yöneticisinden, stok fotoğraflardan dosyalar seçin veya dosya(lar) yükley…" at bounding box center [112, 92] width 47 height 27
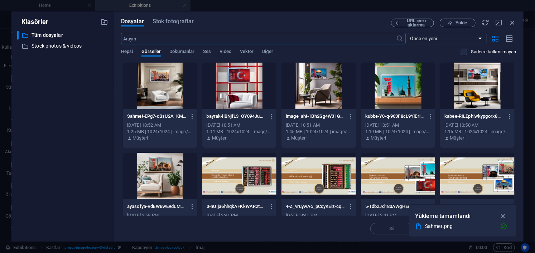
scroll to position [899, 0]
click at [458, 26] on button "Yükle" at bounding box center [458, 23] width 36 height 9
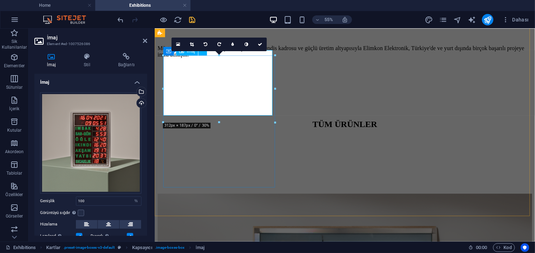
scroll to position [946, 0]
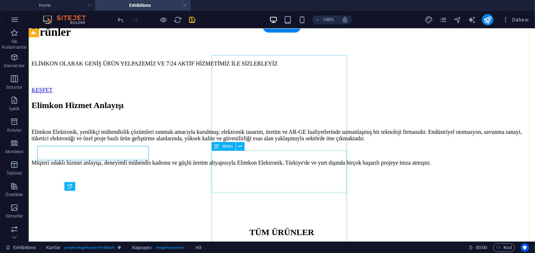
scroll to position [967, 0]
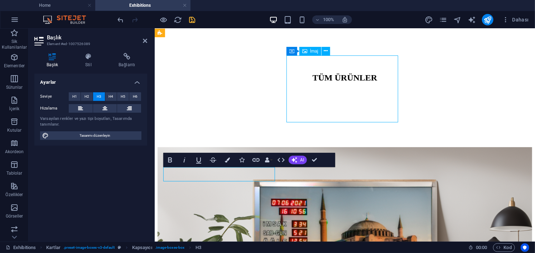
select select "%"
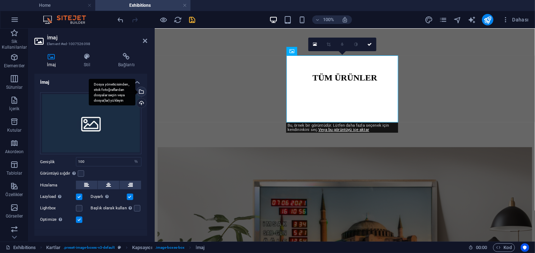
click at [135, 93] on div "Dosya yöneticisinden, stok fotoğraflardan dosyalar seçin veya dosya(lar) yükley…" at bounding box center [112, 92] width 47 height 27
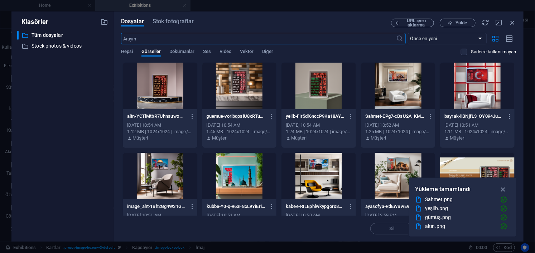
scroll to position [941, 0]
click at [503, 189] on icon "button" at bounding box center [503, 189] width 8 height 8
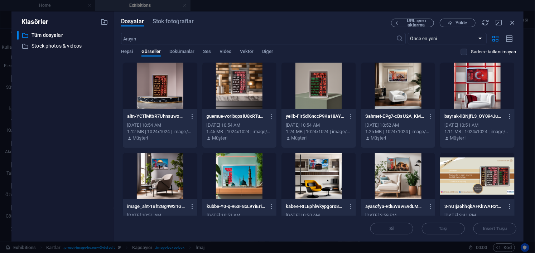
click at [245, 97] on div at bounding box center [239, 86] width 74 height 47
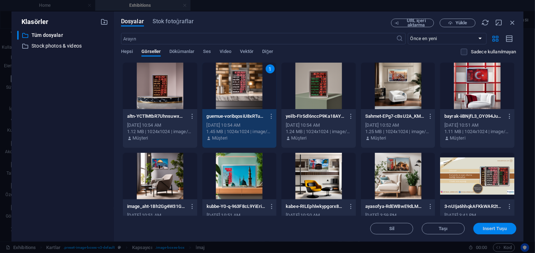
click at [492, 231] on span "Insert Tuşu" at bounding box center [495, 229] width 24 height 4
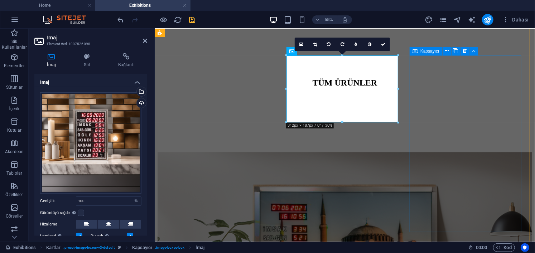
scroll to position [946, 0]
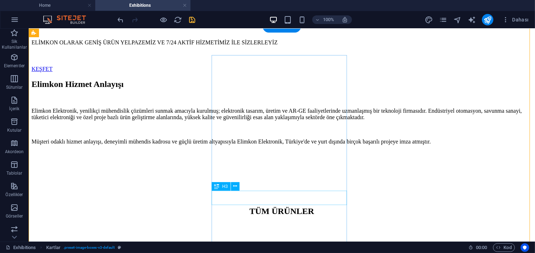
scroll to position [1002, 0]
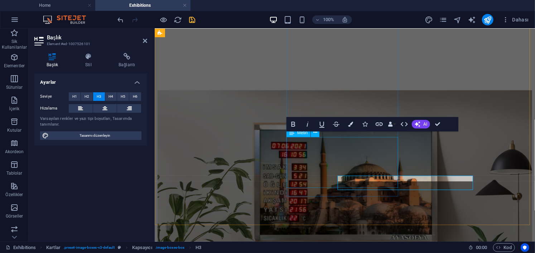
scroll to position [981, 0]
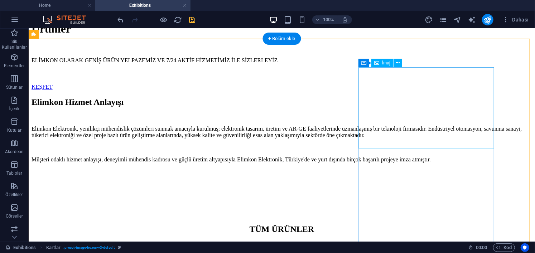
select select "%"
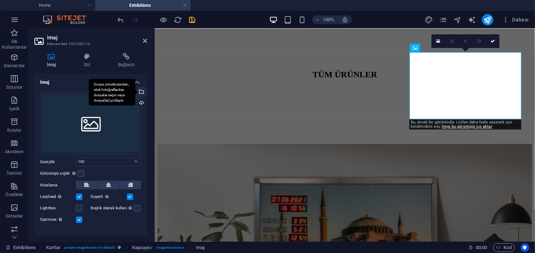
click at [141, 93] on div "Dosya yöneticisinden, stok fotoğraflardan dosyalar seçin veya dosya(lar) yükley…" at bounding box center [140, 92] width 11 height 11
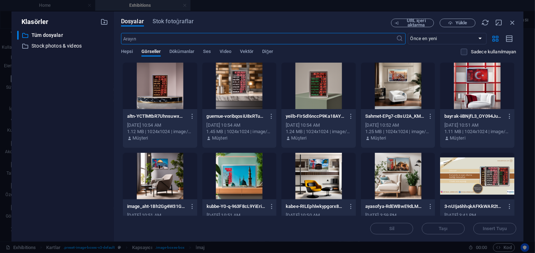
scroll to position [943, 0]
click at [169, 93] on div at bounding box center [160, 86] width 74 height 47
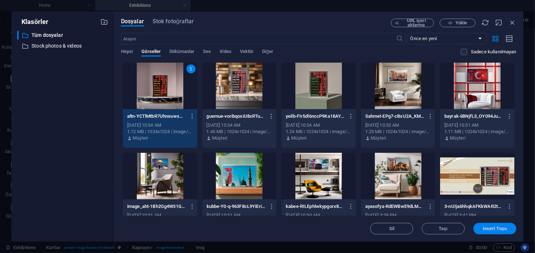
click at [491, 229] on span "Insert Tuşu" at bounding box center [495, 229] width 24 height 4
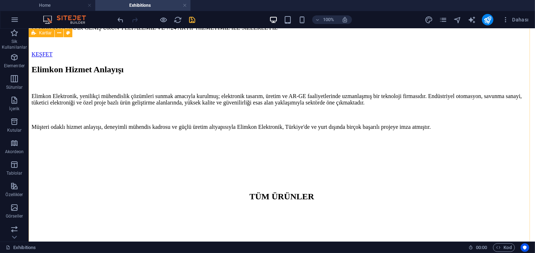
scroll to position [946, 0]
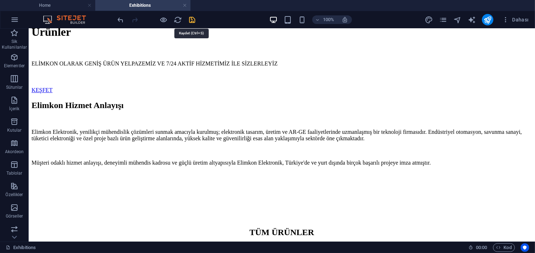
click at [193, 19] on icon "save" at bounding box center [192, 20] width 8 height 8
click at [185, 6] on link at bounding box center [185, 5] width 4 height 7
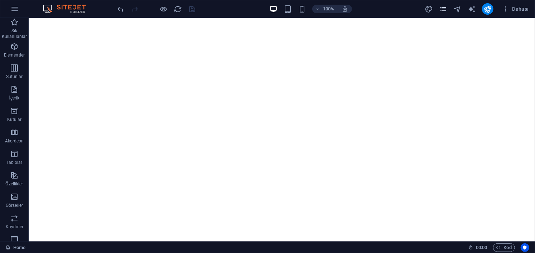
click at [443, 11] on icon "pages" at bounding box center [443, 9] width 8 height 8
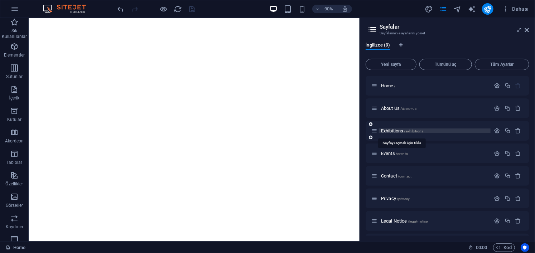
click at [389, 130] on span "Exhibitions /exhibitions" at bounding box center [402, 130] width 42 height 5
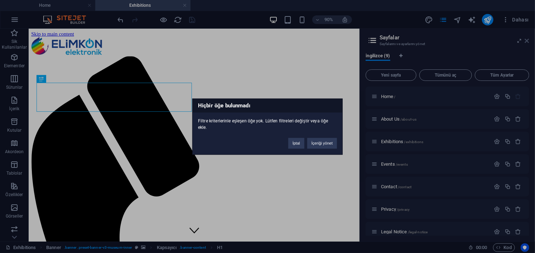
scroll to position [0, 0]
click at [328, 144] on button "İçeriği yönet" at bounding box center [322, 143] width 30 height 11
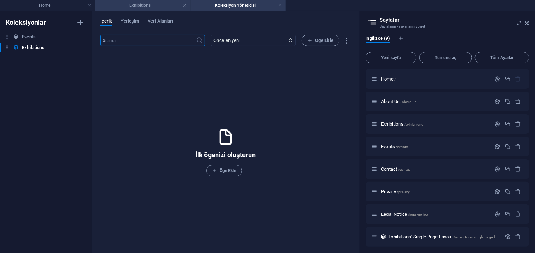
click at [141, 5] on h4 "Exhibitions" at bounding box center [142, 5] width 95 height 8
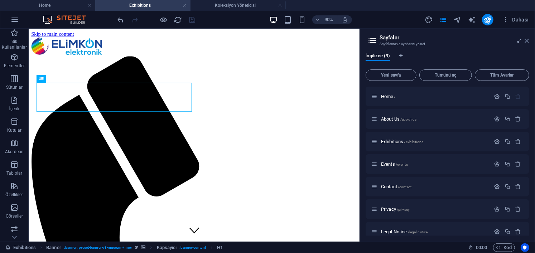
click at [526, 39] on icon at bounding box center [527, 41] width 4 height 6
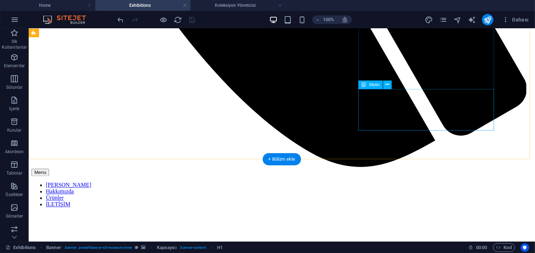
scroll to position [609, 0]
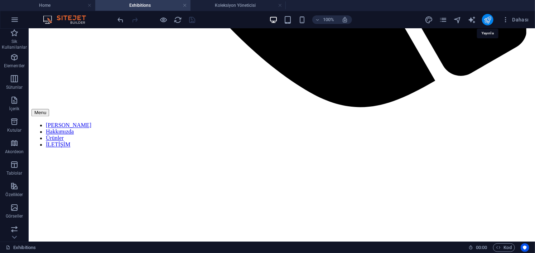
click at [486, 20] on icon "publish" at bounding box center [488, 20] width 8 height 8
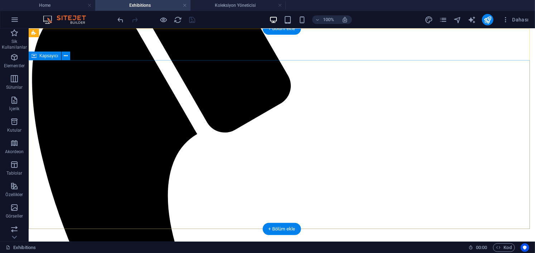
scroll to position [0, 0]
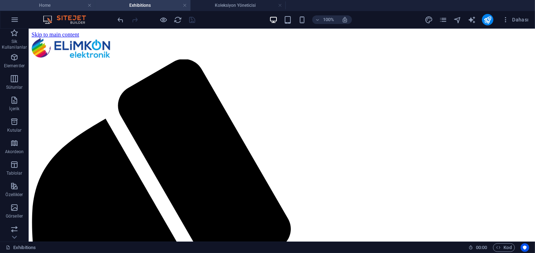
click at [49, 6] on h4 "Home" at bounding box center [47, 5] width 95 height 8
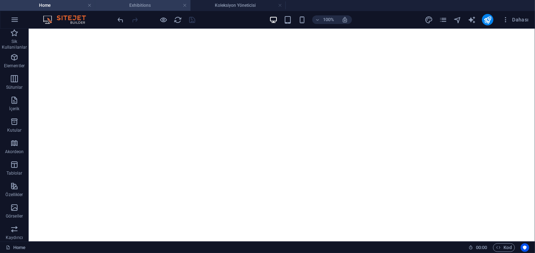
click at [152, 7] on h4 "Exhibitions" at bounding box center [142, 5] width 95 height 8
